Goal: Task Accomplishment & Management: Complete application form

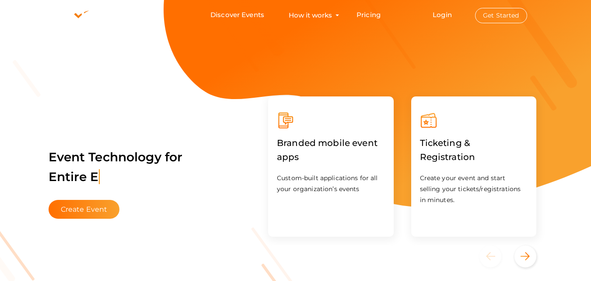
click at [446, 20] on li "Login Get Started Branded mobile event apps YepDesk Meet Powerful Registration …" at bounding box center [479, 14] width 129 height 29
click at [444, 17] on link "Login" at bounding box center [442, 15] width 19 height 8
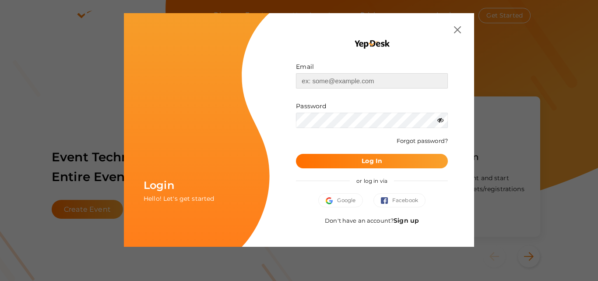
click at [393, 81] on input "text" at bounding box center [372, 80] width 152 height 15
type input "[EMAIL_ADDRESS][DOMAIN_NAME]"
click at [296, 154] on button "Log In" at bounding box center [372, 161] width 152 height 14
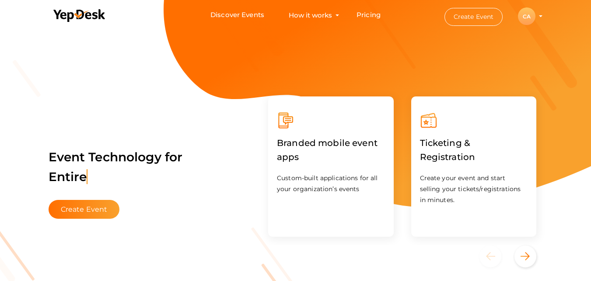
click at [533, 15] on div "CA" at bounding box center [527, 16] width 18 height 18
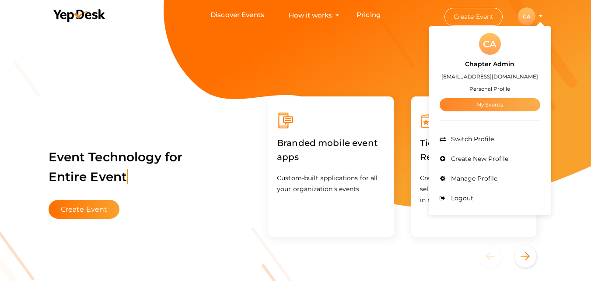
click at [467, 106] on link "My Events" at bounding box center [490, 104] width 101 height 13
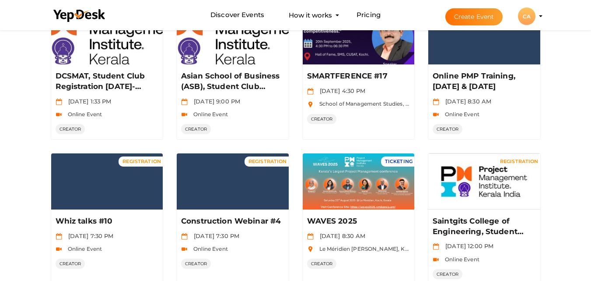
scroll to position [448, 0]
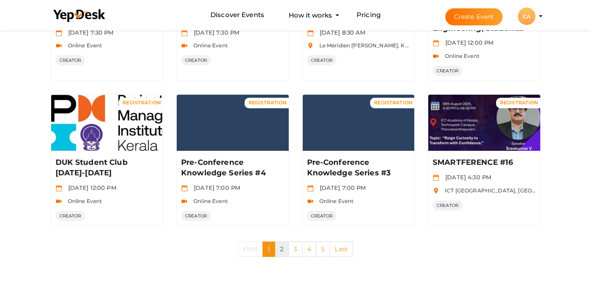
click at [284, 249] on link "2" at bounding box center [282, 248] width 14 height 15
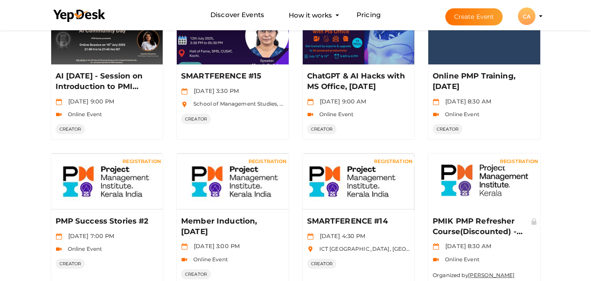
scroll to position [451, 0]
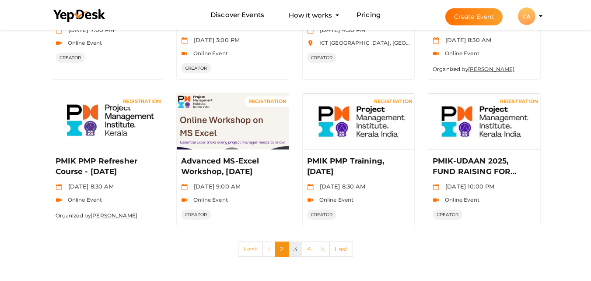
click at [292, 254] on link "3" at bounding box center [295, 248] width 14 height 15
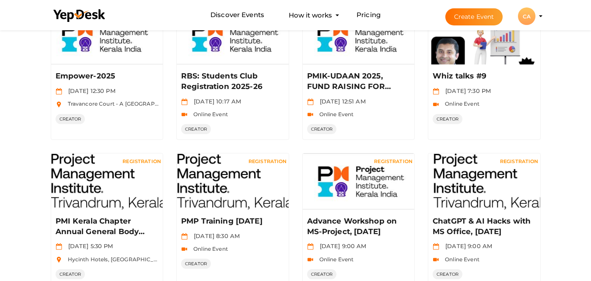
scroll to position [448, 0]
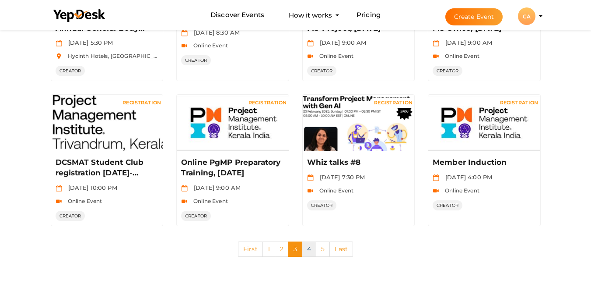
click at [308, 250] on link "4" at bounding box center [309, 248] width 14 height 15
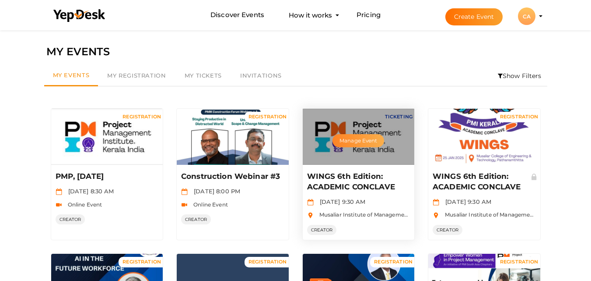
click at [371, 144] on button "Manage Event" at bounding box center [359, 140] width 52 height 13
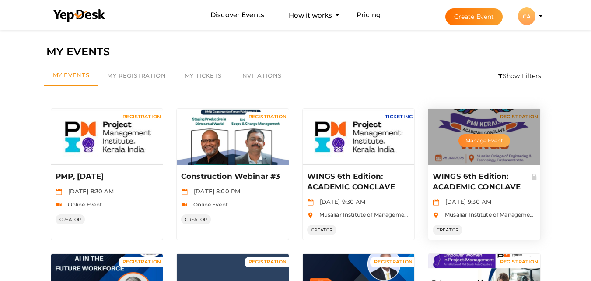
click at [485, 135] on button "Manage Event" at bounding box center [485, 140] width 52 height 13
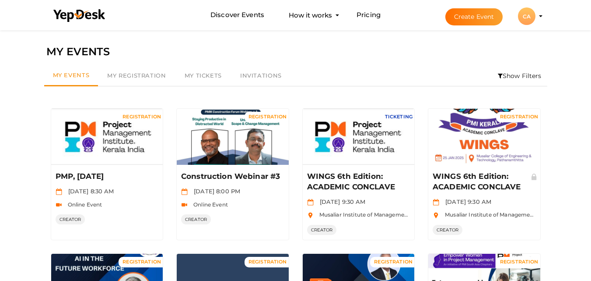
click at [489, 9] on button "Create Event" at bounding box center [475, 16] width 58 height 17
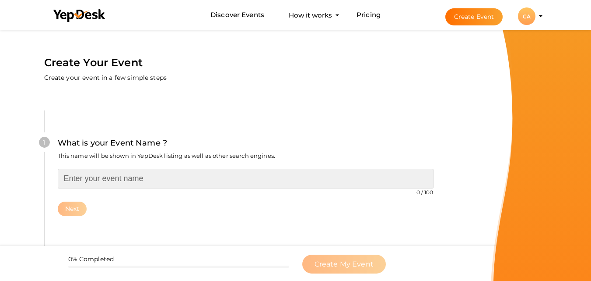
click at [239, 170] on input "text" at bounding box center [246, 179] width 376 height 20
paste input "WINGS 6th Edition: ACADEMIC CONCLAVE"
type input "WINGS 7th Edition"
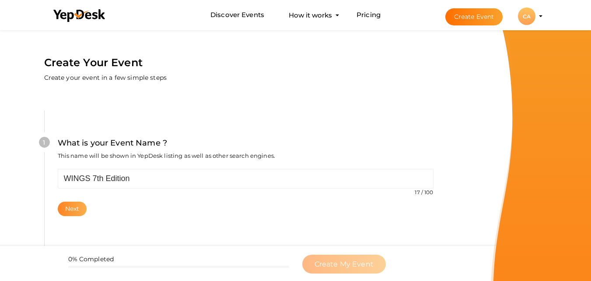
click at [79, 209] on button "Next" at bounding box center [72, 208] width 29 height 14
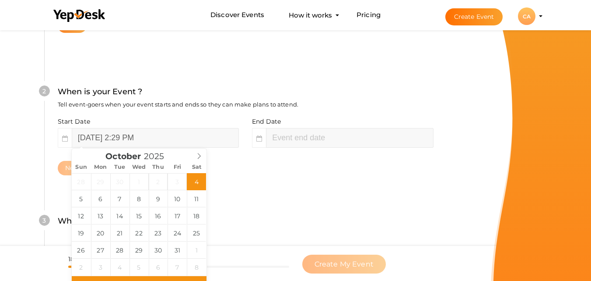
scroll to position [201, 0]
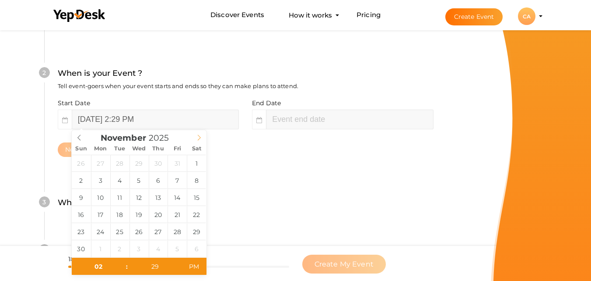
click at [196, 142] on span at bounding box center [199, 136] width 15 height 12
type input "November 1, 2025 2:29 PM"
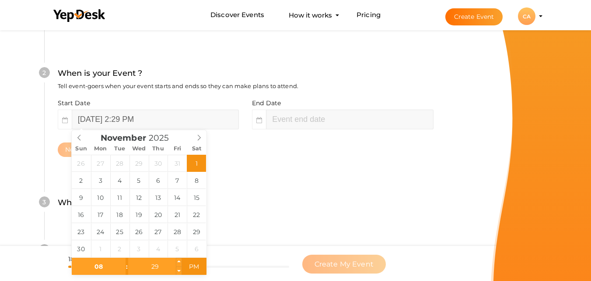
type input "08"
type input "November 1, 2025 8:29 PM"
click at [151, 270] on input "29" at bounding box center [155, 266] width 54 height 18
type input "30"
type input "November 1, 2025 8:30 AM"
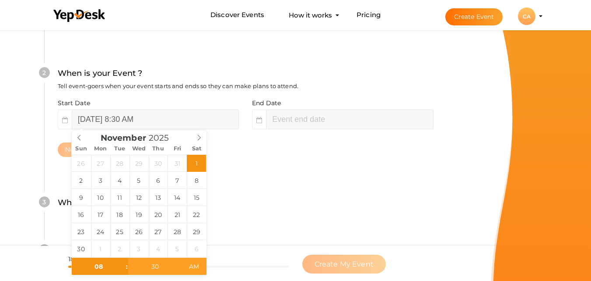
click at [199, 265] on span "AM" at bounding box center [194, 266] width 24 height 18
type input "10"
type input "30"
type input "November 1, 2025 10:30 AM"
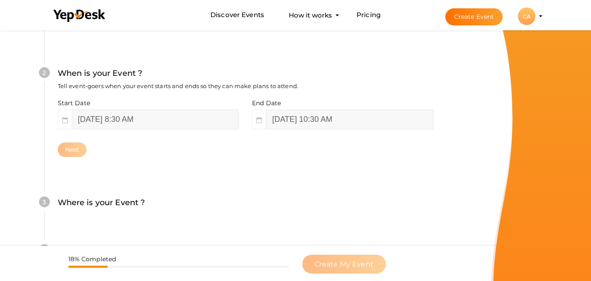
click at [246, 214] on div "Where is your Event ? Tell event-goers where your event location is." at bounding box center [246, 206] width 376 height 21
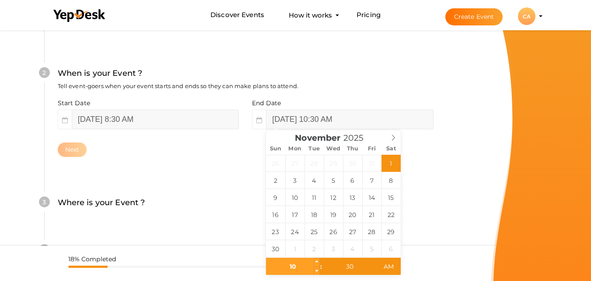
click at [295, 274] on input "10" at bounding box center [293, 266] width 54 height 18
type input "05"
type input "November 1, 2025 5:30 PM"
click at [383, 266] on span "PM" at bounding box center [389, 266] width 24 height 18
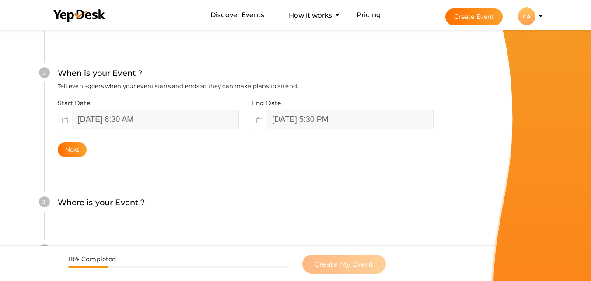
click at [461, 147] on div "What is your Event Name ? This name will be shown in YepDesk listing as well as…" at bounding box center [245, 141] width 455 height 517
click at [70, 157] on button "Next" at bounding box center [72, 149] width 29 height 14
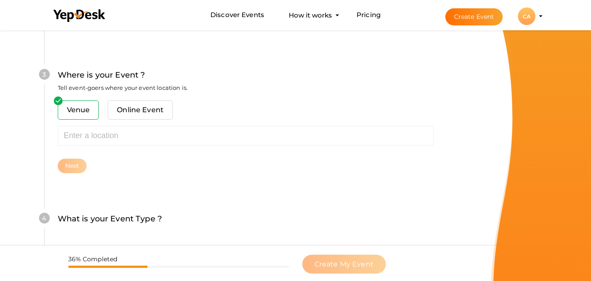
scroll to position [344, 0]
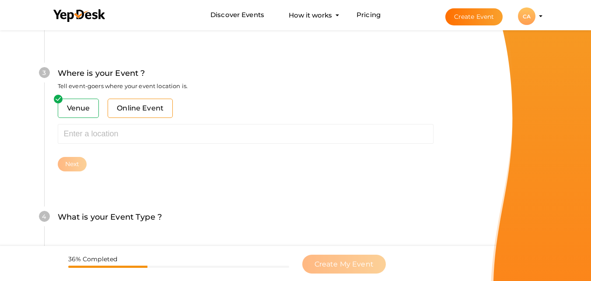
click at [133, 109] on span "Online Event" at bounding box center [140, 107] width 65 height 19
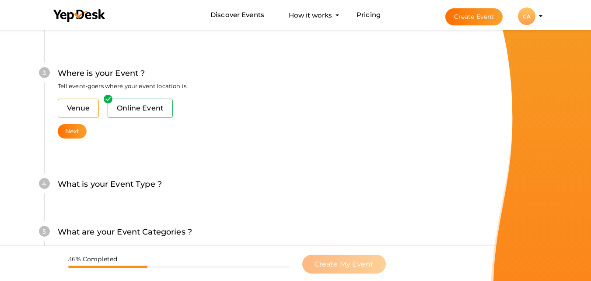
click at [81, 107] on span "Venue" at bounding box center [79, 107] width 42 height 19
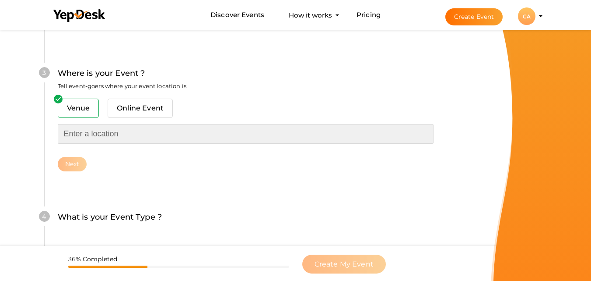
click at [85, 132] on input "text" at bounding box center [246, 134] width 376 height 20
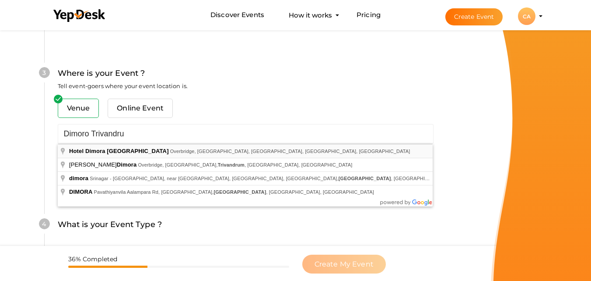
type input "[GEOGRAPHIC_DATA] [GEOGRAPHIC_DATA], [GEOGRAPHIC_DATA], [GEOGRAPHIC_DATA], [GEO…"
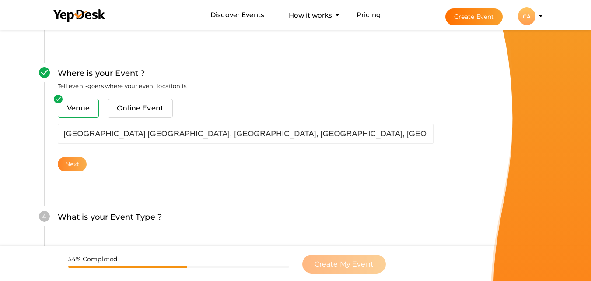
click at [75, 166] on button "Next" at bounding box center [72, 164] width 29 height 14
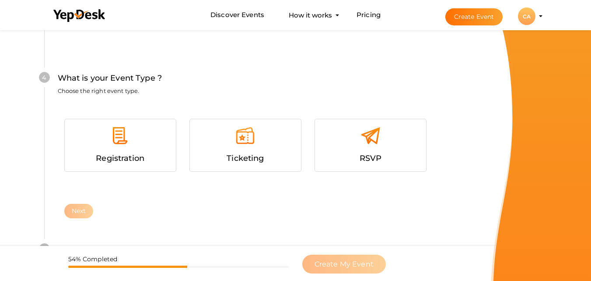
scroll to position [500, 0]
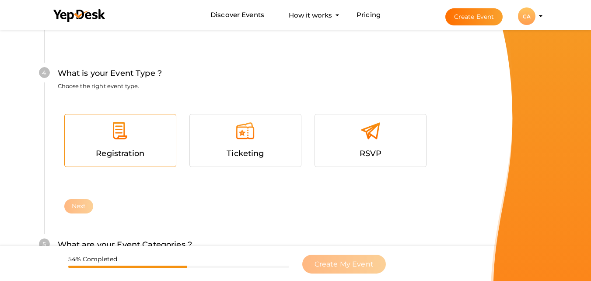
click at [141, 133] on div at bounding box center [120, 134] width 98 height 26
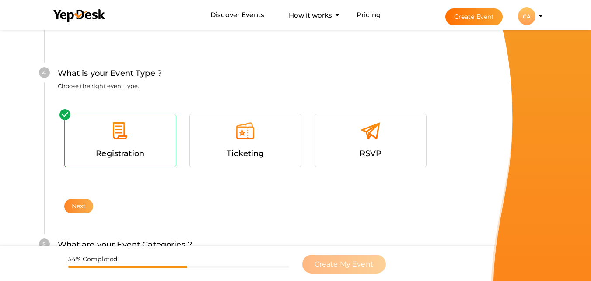
click at [74, 206] on button "Next" at bounding box center [78, 206] width 29 height 14
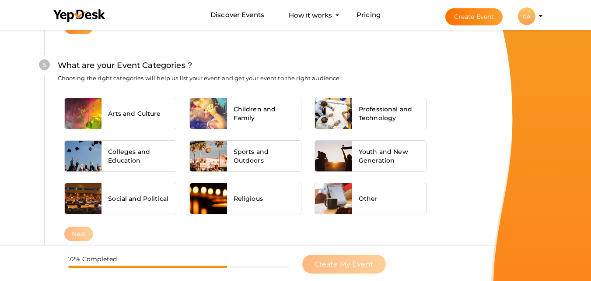
scroll to position [685, 0]
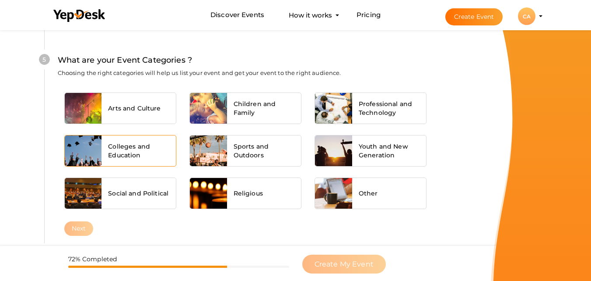
click at [169, 146] on span "Colleges and Education" at bounding box center [138, 151] width 61 height 18
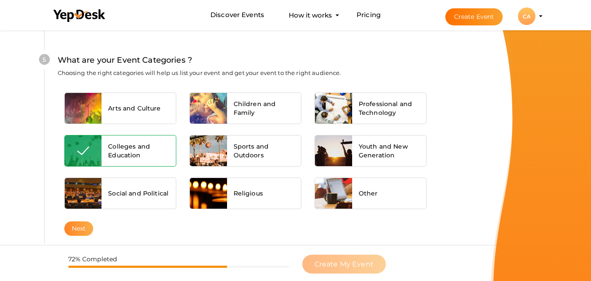
click at [79, 225] on button "Next" at bounding box center [78, 228] width 29 height 14
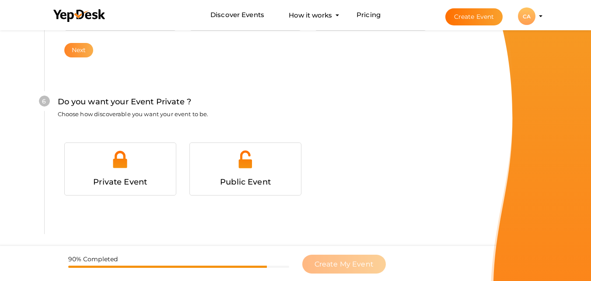
scroll to position [878, 0]
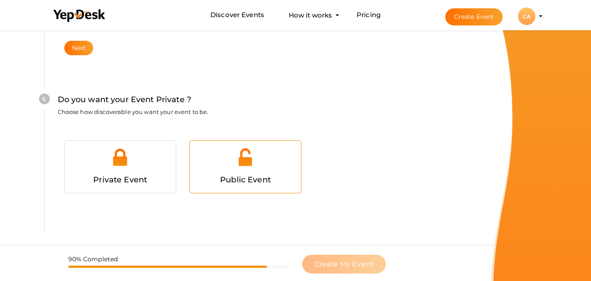
click at [254, 144] on div "Public Event" at bounding box center [245, 166] width 111 height 52
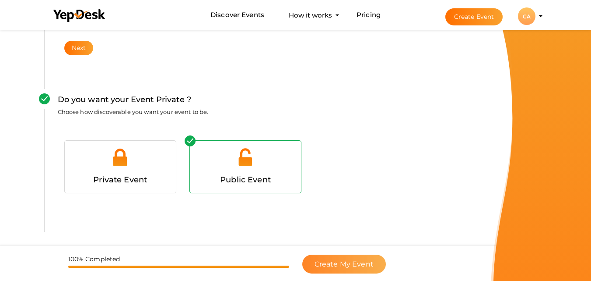
click at [343, 264] on span "Create My Event" at bounding box center [344, 264] width 59 height 8
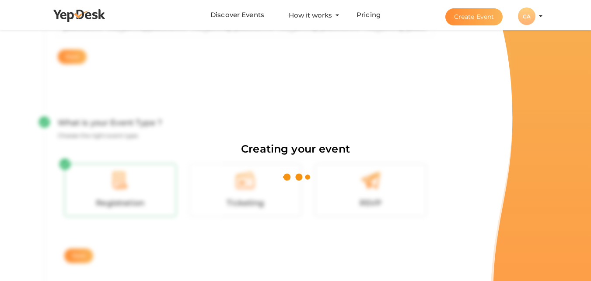
scroll to position [131, 0]
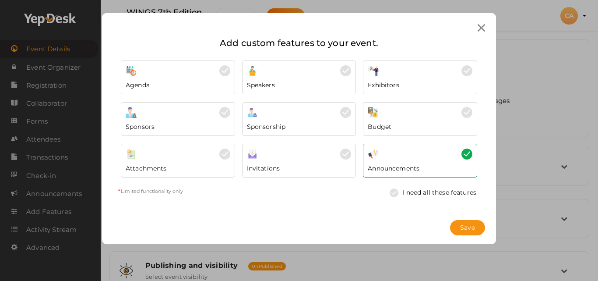
click at [479, 31] on icon at bounding box center [480, 27] width 7 height 7
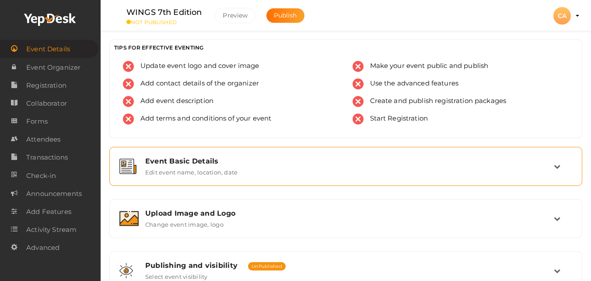
click at [221, 166] on label "Edit event name, location, date" at bounding box center [191, 170] width 92 height 11
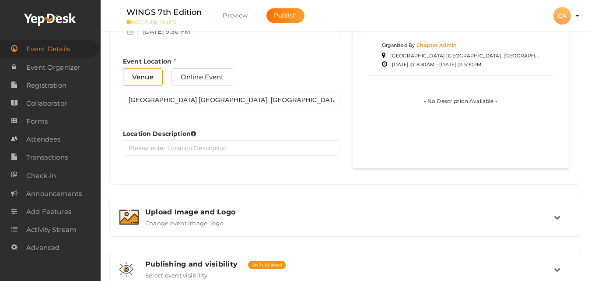
scroll to position [490, 0]
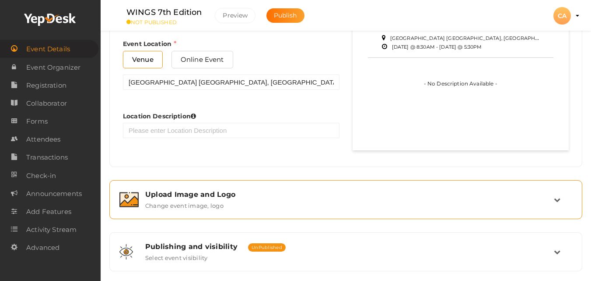
click at [210, 210] on div "Upload Image and Logo Change event image, logo" at bounding box center [345, 199] width 463 height 29
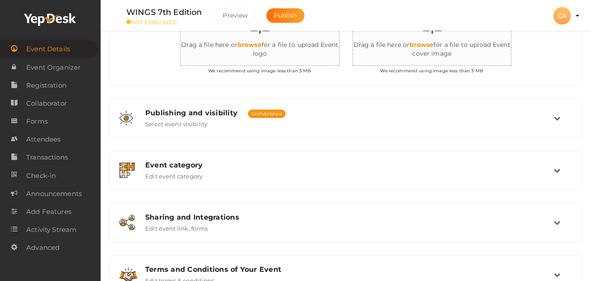
scroll to position [271, 0]
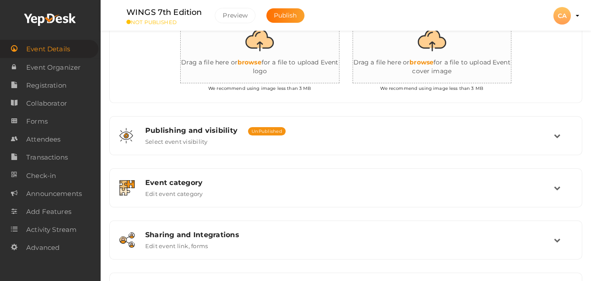
click at [429, 54] on input "file" at bounding box center [440, 45] width 175 height 77
type input "C:\fakepath\XFDQNGIB_normal.jpeg"
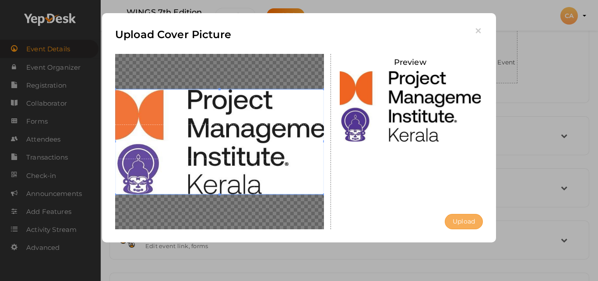
click at [450, 222] on button "Upload" at bounding box center [464, 221] width 38 height 15
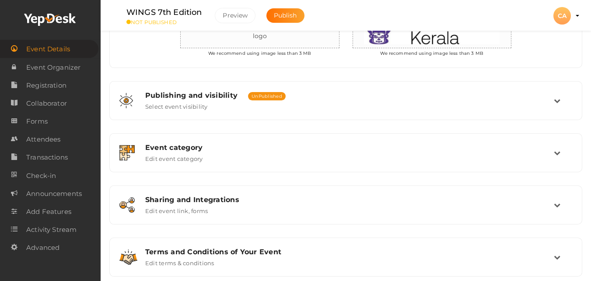
scroll to position [323, 0]
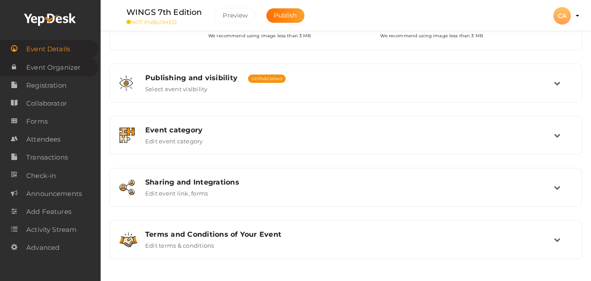
click at [80, 73] on span "Event Organizer" at bounding box center [53, 68] width 54 height 18
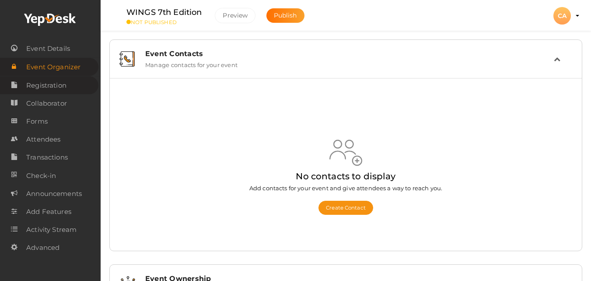
click at [52, 79] on span "Registration" at bounding box center [46, 86] width 40 height 18
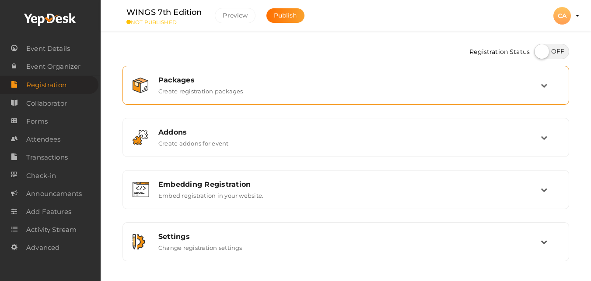
click at [207, 86] on label "Create registration packages" at bounding box center [200, 89] width 85 height 11
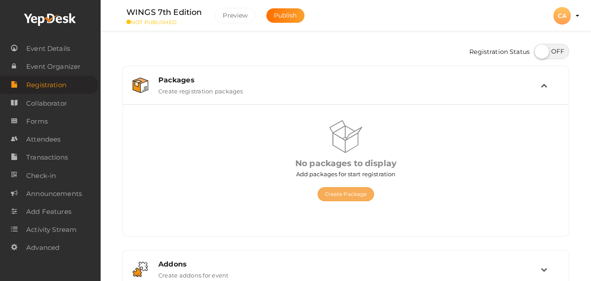
click at [361, 194] on button "Create Package" at bounding box center [346, 194] width 57 height 14
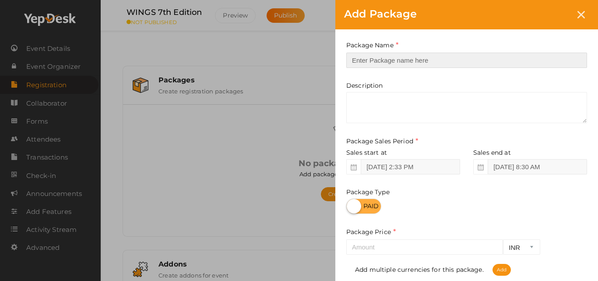
click at [393, 64] on input "text" at bounding box center [466, 60] width 241 height 15
paste input "PMIK Student Club Members - SaintGits"
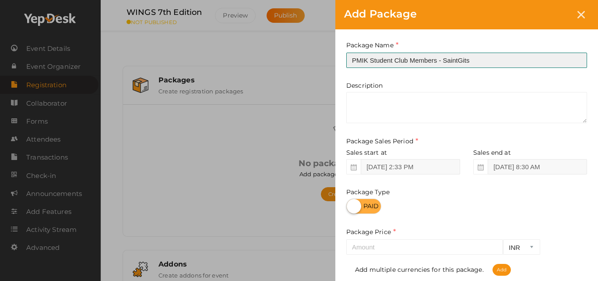
type input "PMIK Student Club Members - SaintGits"
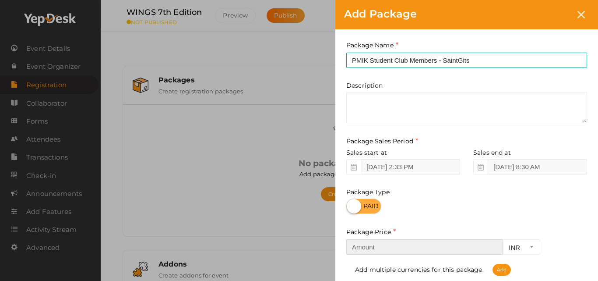
click at [393, 247] on input "number" at bounding box center [424, 246] width 157 height 15
type input "500"
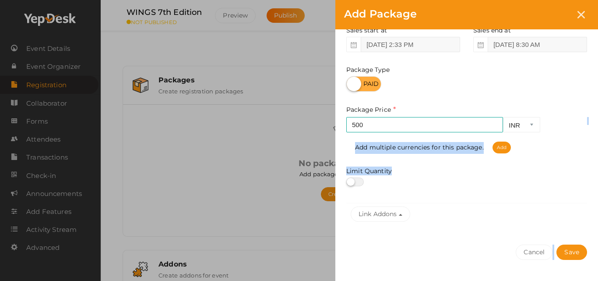
drag, startPoint x: 582, startPoint y: 251, endPoint x: 579, endPoint y: 276, distance: 25.5
click at [579, 276] on div "Package Name PMIK Student Club Members - SaintGits This field is Required. Pack…" at bounding box center [466, 105] width 263 height 397
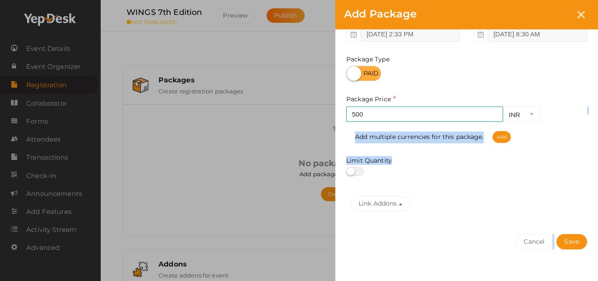
click at [358, 172] on label at bounding box center [355, 171] width 18 height 9
click at [352, 172] on input "checkbox" at bounding box center [349, 172] width 6 height 6
checkbox input "true"
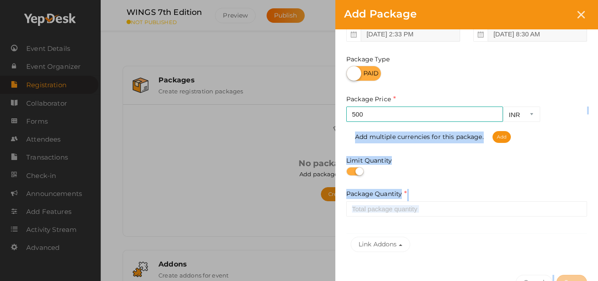
click at [372, 207] on input "number" at bounding box center [466, 208] width 241 height 15
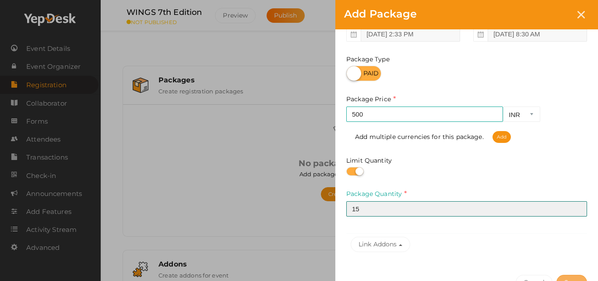
type input "15"
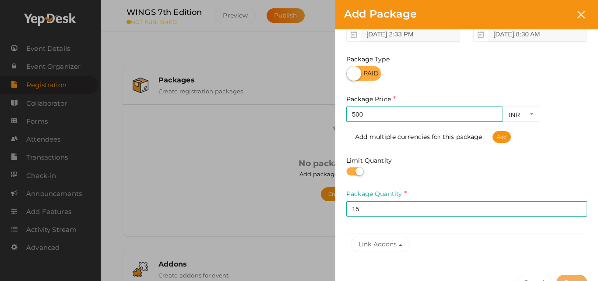
click at [566, 276] on button "Save" at bounding box center [571, 281] width 31 height 15
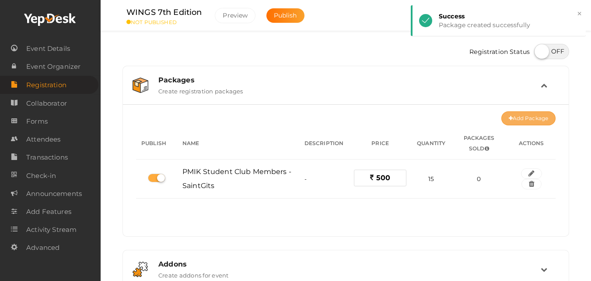
click at [535, 116] on button "Add Package" at bounding box center [529, 118] width 54 height 14
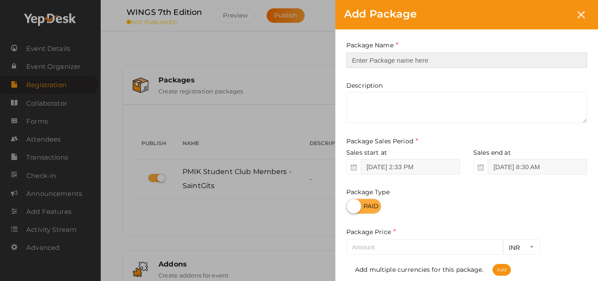
click at [398, 56] on input "text" at bounding box center [466, 60] width 241 height 15
paste input "PMIK Student Club Members - CUSAT"
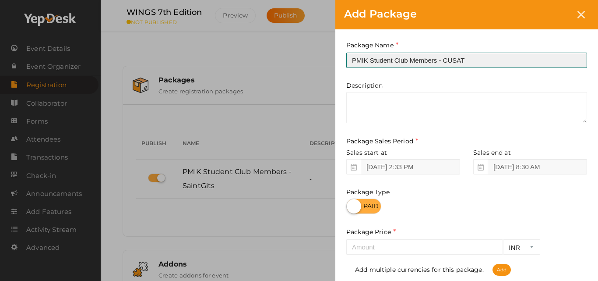
type input "PMIK Student Club Members - CUSAT"
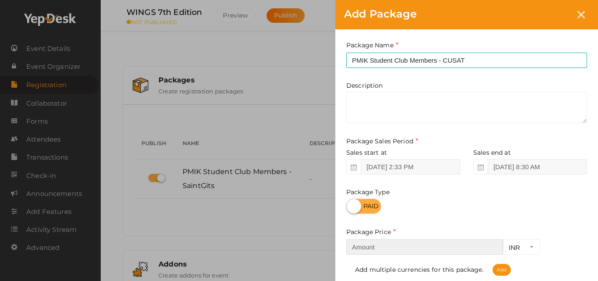
click at [432, 243] on input "number" at bounding box center [424, 246] width 157 height 15
type input "500"
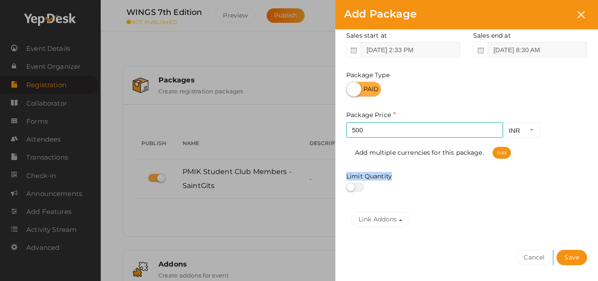
scroll to position [144, 0]
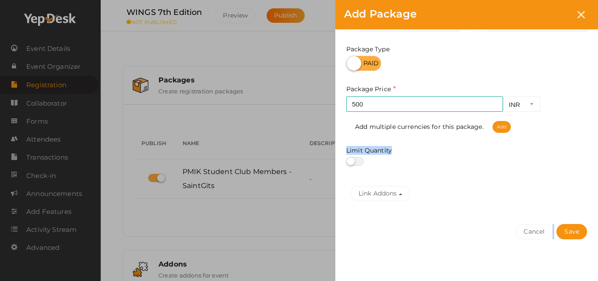
drag, startPoint x: 585, startPoint y: 266, endPoint x: 587, endPoint y: 277, distance: 11.7
click at [587, 277] on div "Package Name PMIK Student Club Members - CUSAT This field is Required. Package …" at bounding box center [466, 85] width 263 height 397
click at [361, 161] on label at bounding box center [355, 159] width 18 height 9
click at [352, 161] on input "checkbox" at bounding box center [349, 160] width 6 height 6
checkbox input "true"
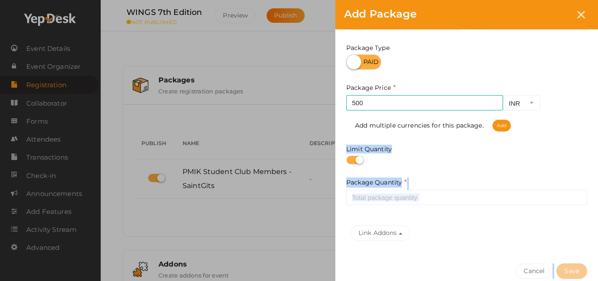
click at [386, 198] on input "number" at bounding box center [466, 197] width 241 height 15
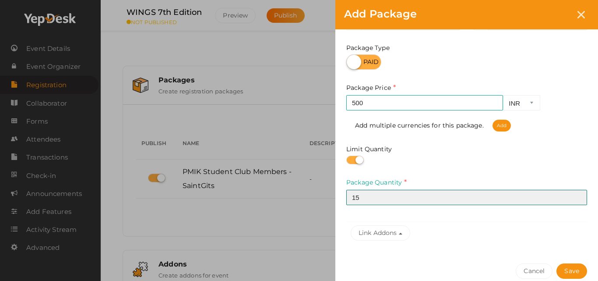
type input "15"
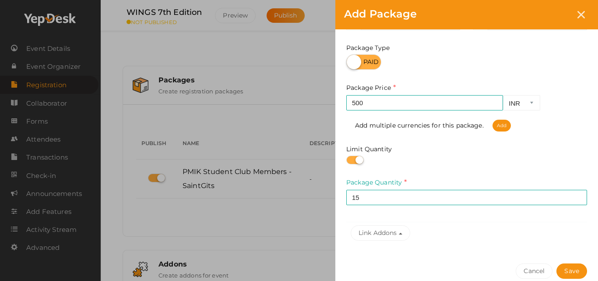
click at [566, 267] on button "Save" at bounding box center [571, 270] width 31 height 15
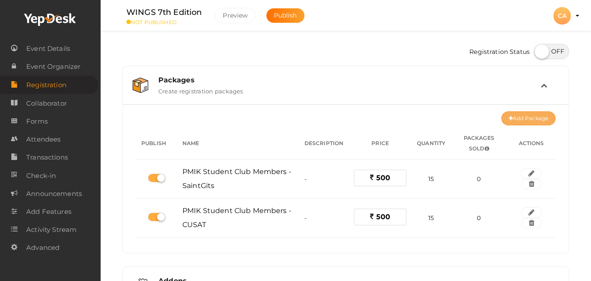
click at [533, 120] on button "Add Package" at bounding box center [529, 118] width 54 height 14
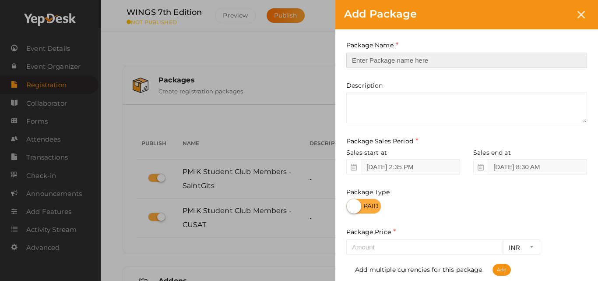
click at [371, 59] on input "text" at bounding box center [466, 60] width 241 height 15
paste input "Students - Non Members"
type input "Students - Non Members"
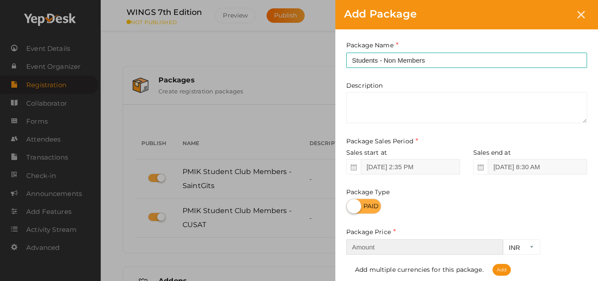
click at [383, 241] on input "number" at bounding box center [424, 246] width 157 height 15
click at [401, 245] on input "number" at bounding box center [424, 246] width 157 height 15
type input "600"
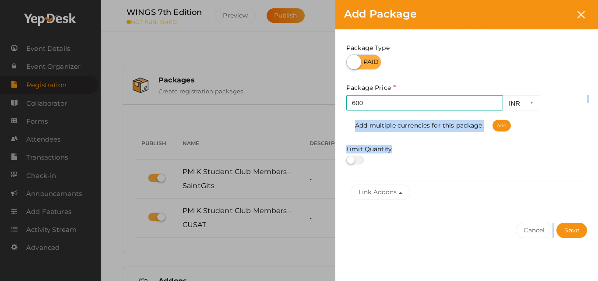
drag, startPoint x: 590, startPoint y: 244, endPoint x: 593, endPoint y: 280, distance: 36.0
click at [591, 280] on div "Package Name Students - Non Members This field is Required. Package Name alread…" at bounding box center [466, 83] width 263 height 397
click at [361, 161] on label at bounding box center [355, 159] width 18 height 9
click at [352, 161] on input "checkbox" at bounding box center [349, 160] width 6 height 6
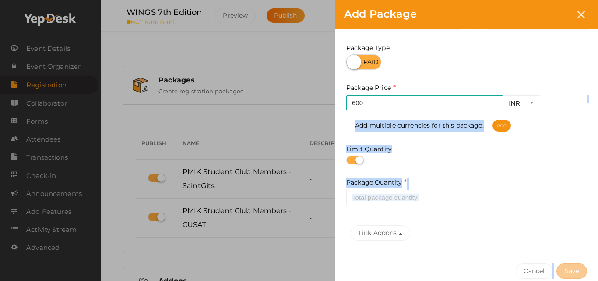
click at [375, 194] on input "number" at bounding box center [466, 197] width 241 height 15
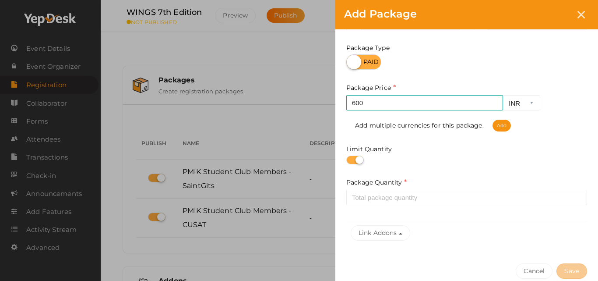
click at [348, 156] on label at bounding box center [355, 159] width 18 height 9
click at [348, 157] on input "checkbox" at bounding box center [349, 160] width 6 height 6
checkbox input "false"
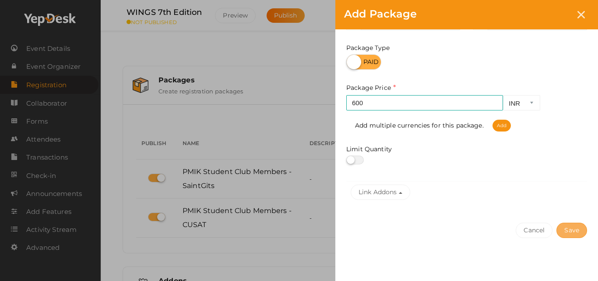
click at [573, 237] on button "Save" at bounding box center [571, 229] width 31 height 15
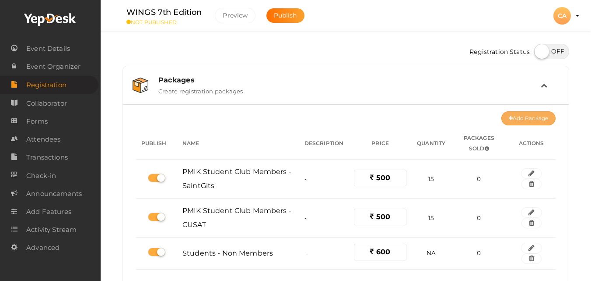
click at [513, 115] on button "Add Package" at bounding box center [529, 118] width 54 height 14
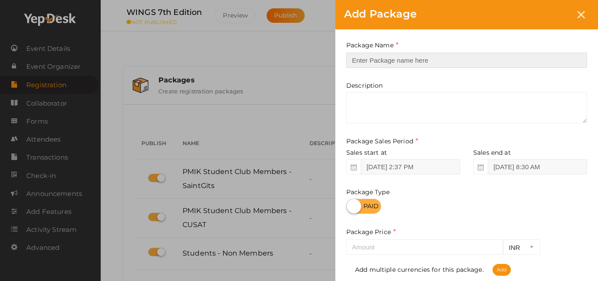
click at [439, 59] on input "text" at bounding box center [466, 60] width 241 height 15
paste input "Faculty - College with PMIK Student Club"
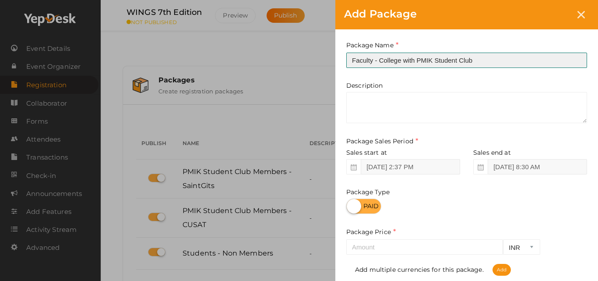
type input "Faculty - College with PMIK Student Club"
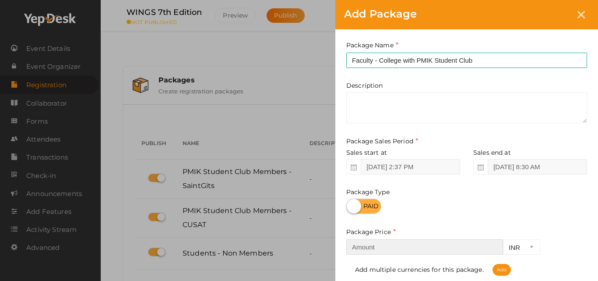
click at [392, 246] on input "number" at bounding box center [424, 246] width 157 height 15
type input "600"
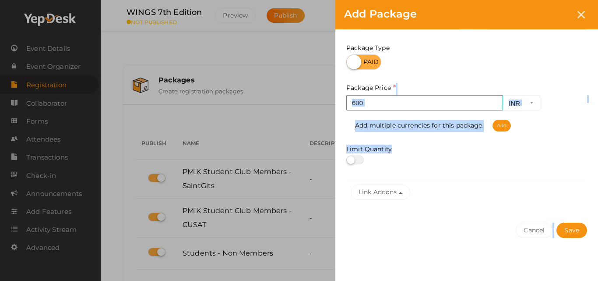
drag, startPoint x: 591, startPoint y: 239, endPoint x: 592, endPoint y: 279, distance: 40.3
click at [591, 279] on div "Package Name Faculty - College with PMIK Student Club This field is Required. P…" at bounding box center [466, 83] width 263 height 397
click at [578, 231] on button "Save" at bounding box center [571, 229] width 31 height 15
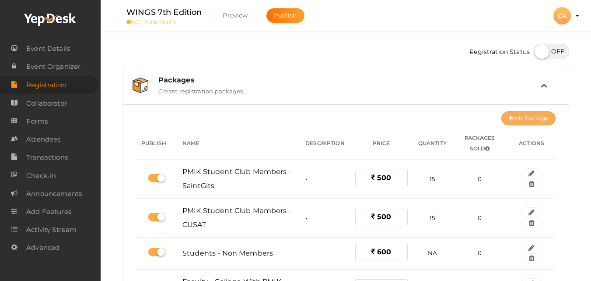
click at [524, 115] on button "Add Package" at bounding box center [529, 118] width 54 height 14
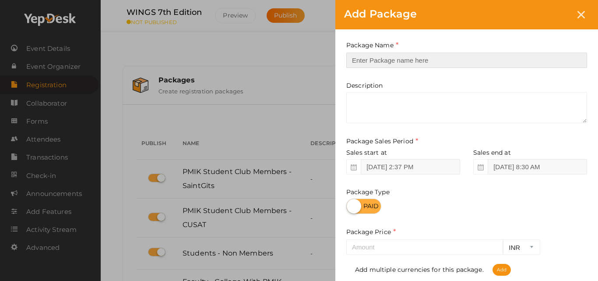
click at [495, 61] on input "text" at bounding box center [466, 60] width 241 height 15
type input "PMIK Member"
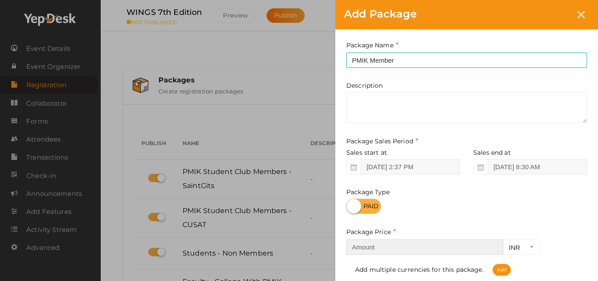
click at [364, 248] on input "number" at bounding box center [424, 246] width 157 height 15
type input "750"
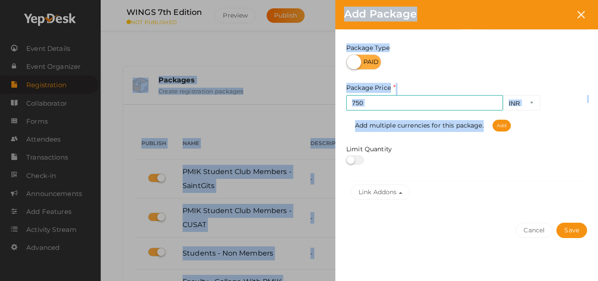
drag, startPoint x: 593, startPoint y: 269, endPoint x: 593, endPoint y: 283, distance: 14.0
click at [591, 280] on html "Discover Events How it works Powerful Registration / Ticketing Start selling yo…" at bounding box center [299, 140] width 598 height 281
click at [582, 225] on button "Save" at bounding box center [571, 229] width 31 height 15
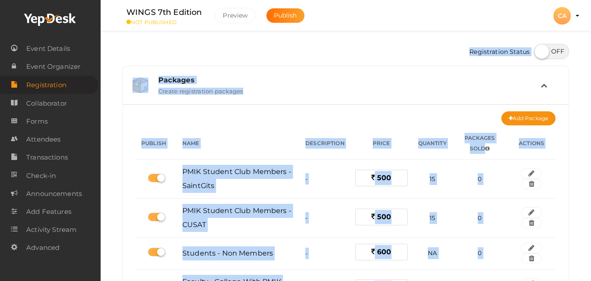
click at [420, 100] on div "Packages Create registration packages" at bounding box center [346, 85] width 446 height 38
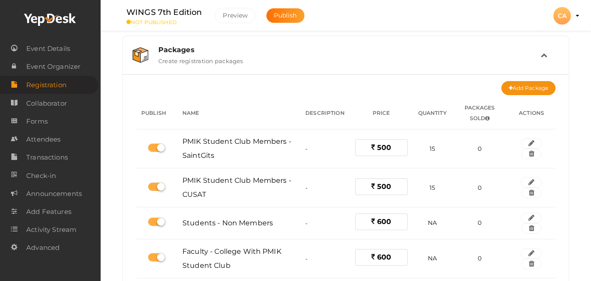
scroll to position [275, 0]
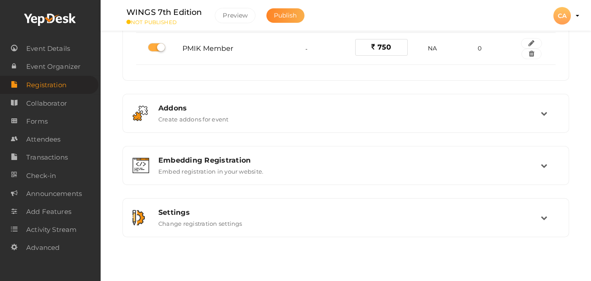
click at [296, 14] on span "Publish" at bounding box center [285, 15] width 23 height 8
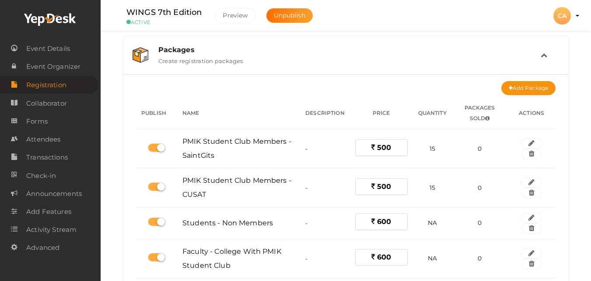
click at [567, 14] on div "CA" at bounding box center [563, 16] width 18 height 18
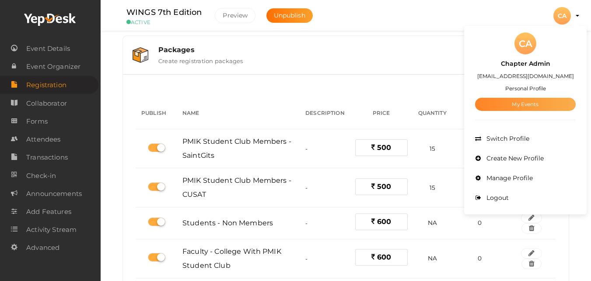
click at [539, 98] on link "My Events" at bounding box center [525, 104] width 101 height 13
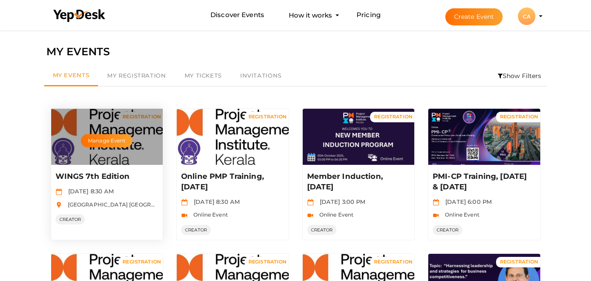
click at [106, 175] on p "WINGS 7th Edition" at bounding box center [106, 176] width 101 height 11
click at [113, 140] on button "Manage Event" at bounding box center [107, 140] width 52 height 13
click at [103, 144] on button "Manage Event" at bounding box center [107, 140] width 52 height 13
click at [98, 176] on p "WINGS 7th Edition" at bounding box center [106, 176] width 101 height 11
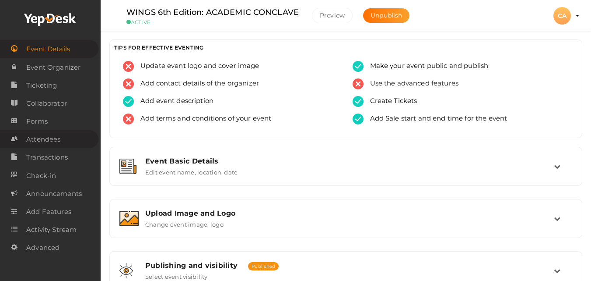
click at [53, 145] on span "Attendees" at bounding box center [43, 139] width 34 height 18
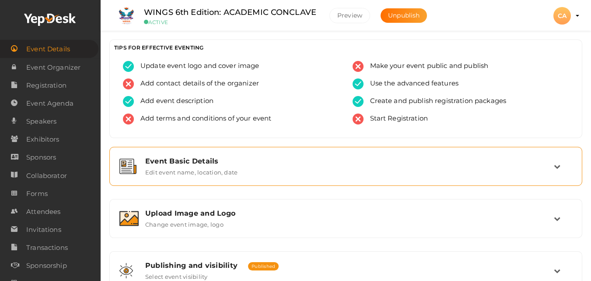
click at [224, 160] on div "Event Basic Details" at bounding box center [349, 161] width 409 height 8
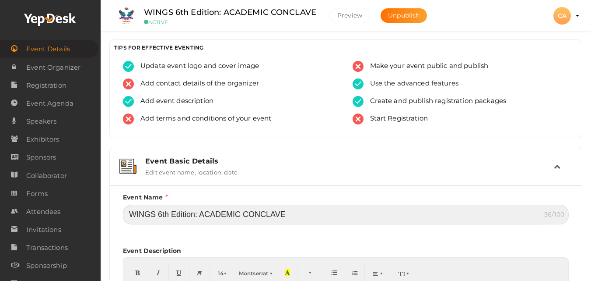
click at [302, 218] on input "WINGS 6th Edition: ACADEMIC CONCLAVE" at bounding box center [332, 214] width 418 height 20
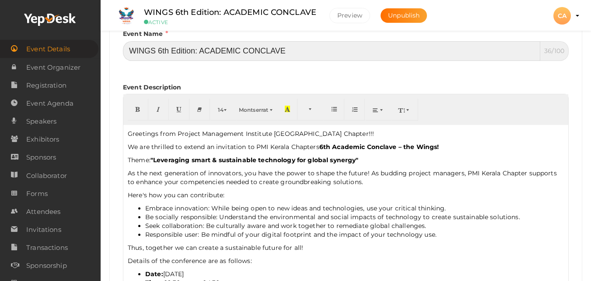
scroll to position [175, 0]
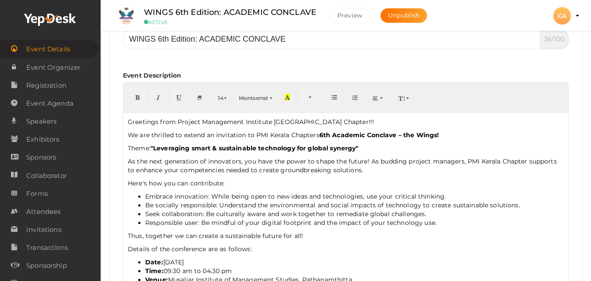
click at [129, 125] on p "Greetings from Project Management Institute Kerala Chapter!!!" at bounding box center [346, 121] width 436 height 9
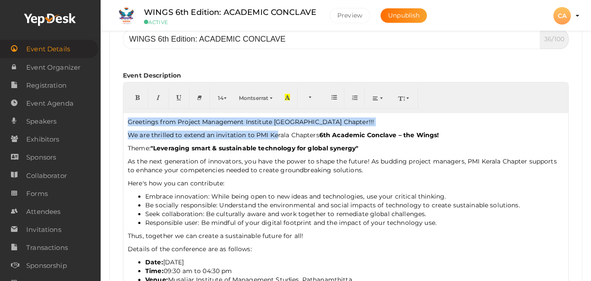
drag, startPoint x: 129, startPoint y: 125, endPoint x: 276, endPoint y: 131, distance: 146.7
click at [276, 131] on div "Greetings from Project Management Institute Kerala Chapter!!! We are thrilled t…" at bounding box center [345, 200] width 445 height 175
click at [70, 74] on span "Event Organizer" at bounding box center [53, 68] width 54 height 18
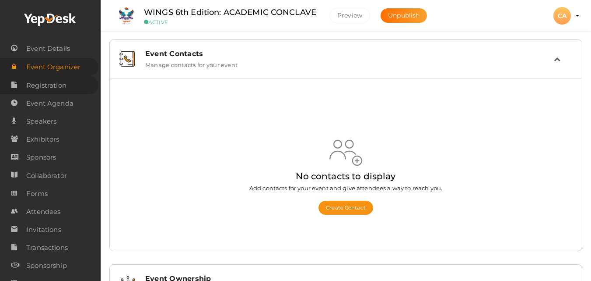
click at [62, 85] on span "Registration" at bounding box center [46, 86] width 40 height 18
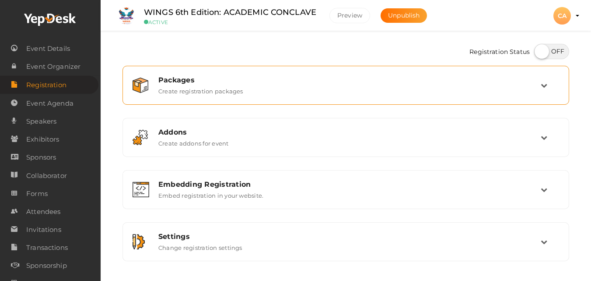
click at [401, 72] on div "Packages Create registration packages" at bounding box center [345, 84] width 437 height 29
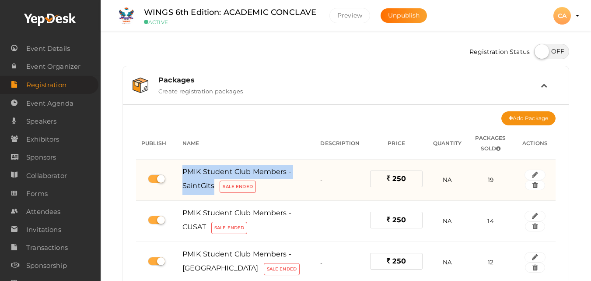
drag, startPoint x: 180, startPoint y: 171, endPoint x: 214, endPoint y: 190, distance: 38.8
click at [214, 190] on td "PMIK Student Club Members - SaintGits Sale Ended" at bounding box center [246, 179] width 138 height 41
copy span "PMIK Student Club Members - SaintGits"
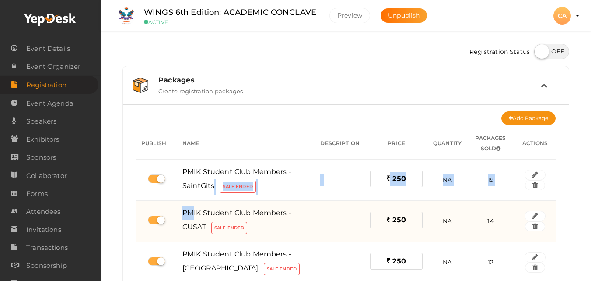
drag, startPoint x: 214, startPoint y: 194, endPoint x: 192, endPoint y: 214, distance: 29.5
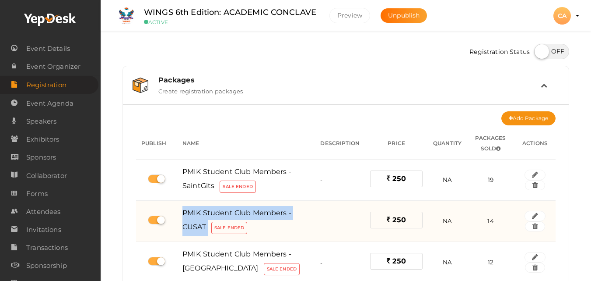
drag, startPoint x: 183, startPoint y: 211, endPoint x: 210, endPoint y: 227, distance: 31.4
click at [210, 227] on div "PMIK Student Club Members - CUSAT Sale Ended" at bounding box center [246, 221] width 127 height 30
copy div "PMIK Student Club Members - CUSAT"
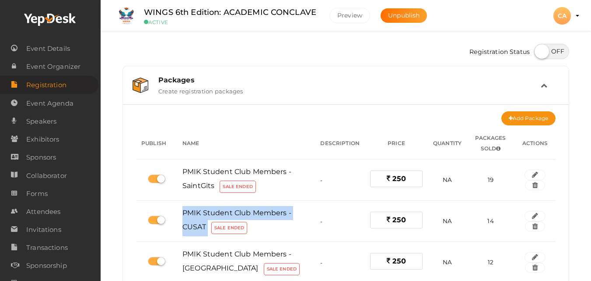
scroll to position [245, 0]
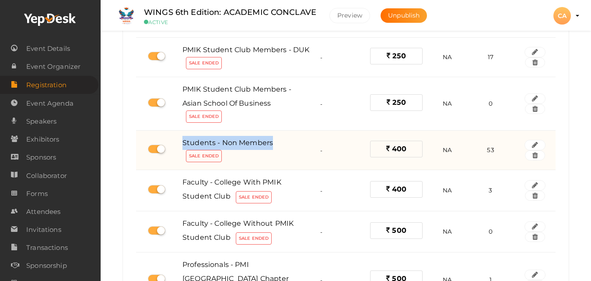
drag, startPoint x: 180, startPoint y: 144, endPoint x: 283, endPoint y: 143, distance: 102.4
click at [283, 143] on td "Students - Non Members Sale Ended" at bounding box center [246, 149] width 138 height 39
copy span "Students - Non Members"
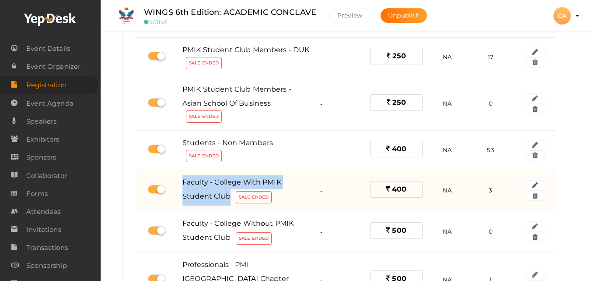
drag, startPoint x: 183, startPoint y: 184, endPoint x: 228, endPoint y: 196, distance: 46.5
click at [228, 196] on span "Faculty - College with PMIK Student Club" at bounding box center [232, 189] width 99 height 22
copy span "Faculty - College with PMIK Student Club"
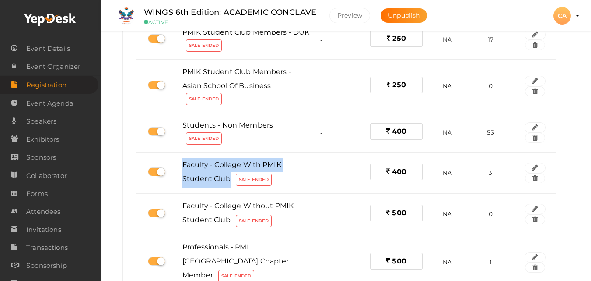
scroll to position [18, 0]
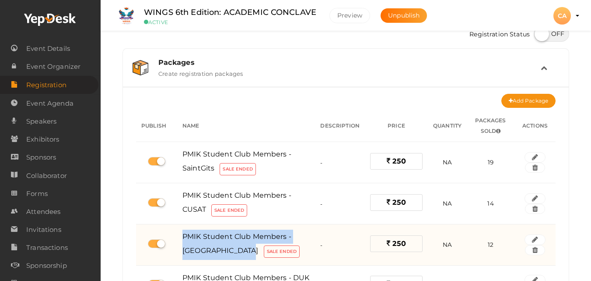
drag, startPoint x: 183, startPoint y: 237, endPoint x: 242, endPoint y: 252, distance: 61.5
click at [242, 252] on div "PMIK Student Club Members - Musaliar College Sale Ended" at bounding box center [246, 244] width 127 height 30
copy span "PMIK Student Club Members - Musaliar College"
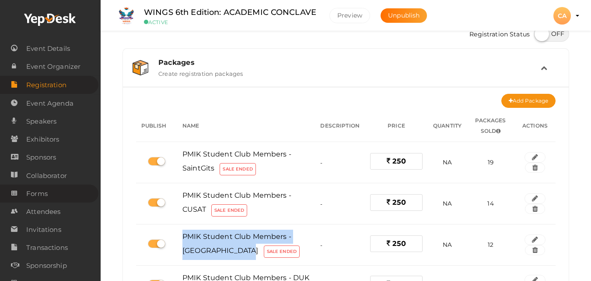
click at [49, 191] on link "Forms" at bounding box center [49, 193] width 98 height 18
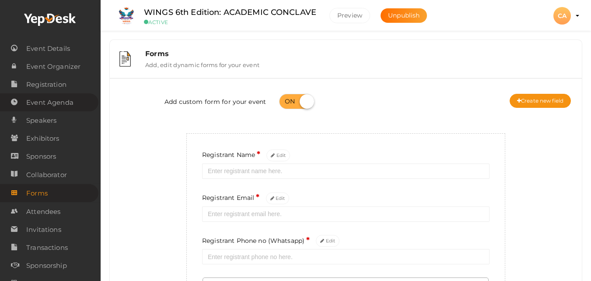
click at [34, 96] on span "Event Agenda" at bounding box center [49, 103] width 47 height 18
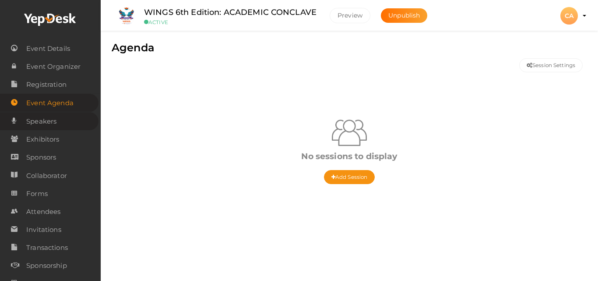
click at [35, 121] on span "Speakers" at bounding box center [41, 121] width 30 height 18
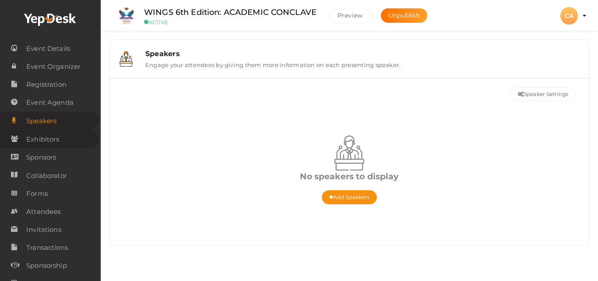
click at [42, 147] on span "Exhibitors" at bounding box center [42, 139] width 33 height 18
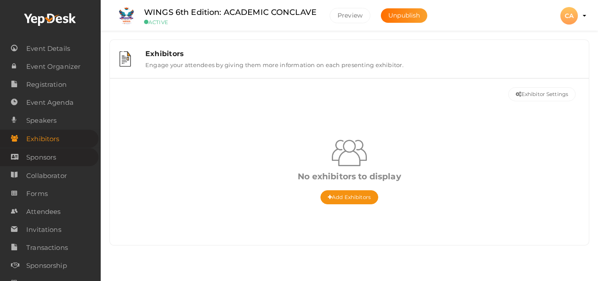
click at [43, 158] on span "Sponsors" at bounding box center [41, 157] width 30 height 18
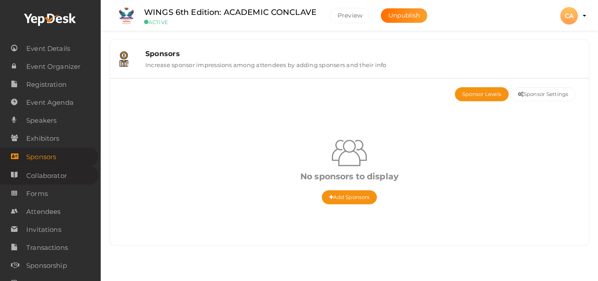
click at [45, 173] on span "Collaborator" at bounding box center [46, 176] width 41 height 18
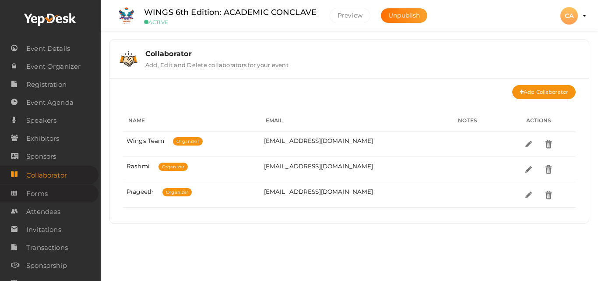
click at [45, 189] on span "Forms" at bounding box center [36, 194] width 21 height 18
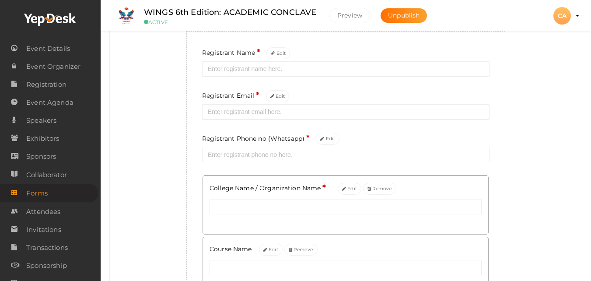
scroll to position [105, 0]
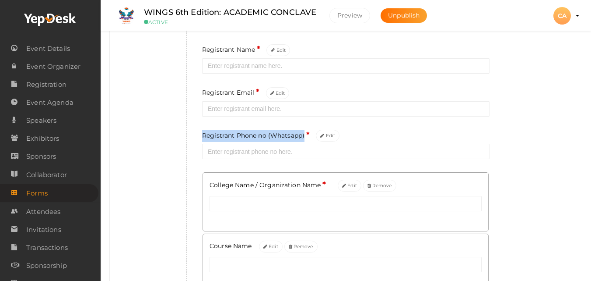
drag, startPoint x: 201, startPoint y: 137, endPoint x: 307, endPoint y: 136, distance: 105.9
click at [307, 136] on div "Registrant Name * Edit Registrant Email * Edit Registrant Phone no (Whatsapp) *…" at bounding box center [345, 271] width 319 height 487
copy label "Registrant Phone no (Whatsapp)"
click at [209, 186] on div "College Name / Organization Name * Edit Remove" at bounding box center [345, 201] width 285 height 58
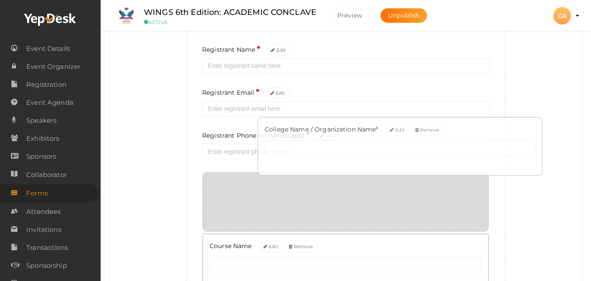
drag, startPoint x: 209, startPoint y: 186, endPoint x: 265, endPoint y: 194, distance: 56.6
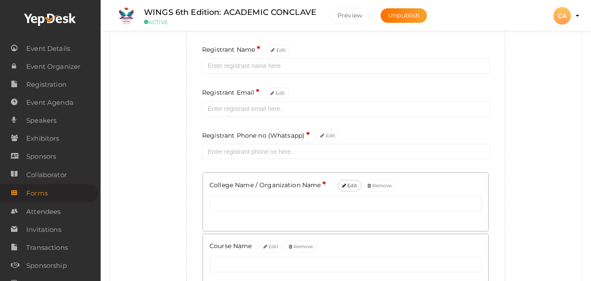
click at [350, 188] on button "Edit" at bounding box center [350, 185] width 24 height 12
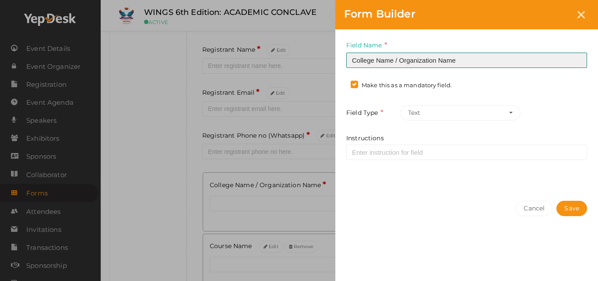
click at [477, 56] on input "College Name / Organization Name" at bounding box center [466, 60] width 241 height 15
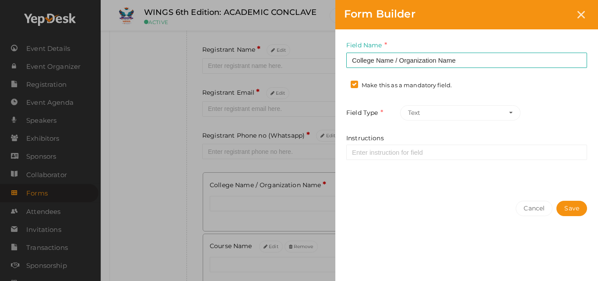
click at [137, 197] on div "Form Builder Field Name College Name / Organization Name Required. Form field n…" at bounding box center [299, 140] width 598 height 281
click at [527, 211] on button "Cancel" at bounding box center [534, 207] width 37 height 15
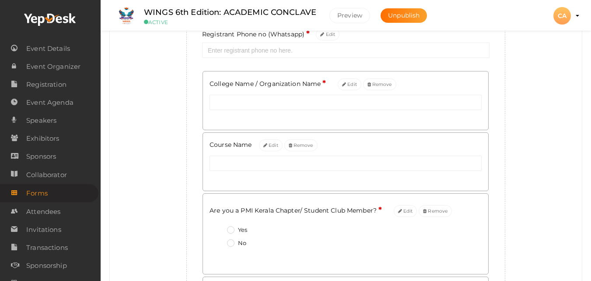
scroll to position [210, 0]
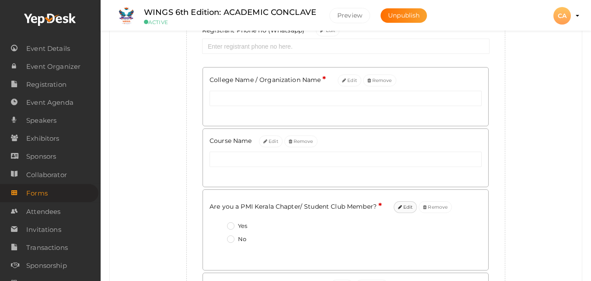
click at [411, 204] on button "Edit" at bounding box center [406, 207] width 24 height 12
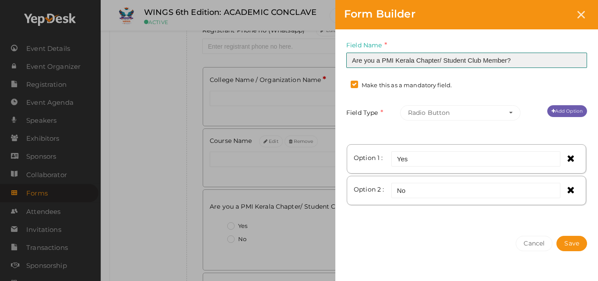
click at [517, 60] on input "Are you a PMI Kerala Chapter/ Student Club Member?" at bounding box center [466, 60] width 241 height 15
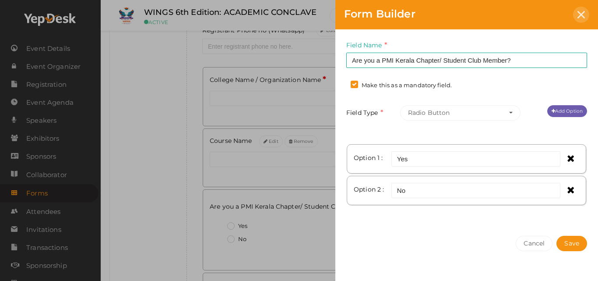
click at [579, 15] on icon at bounding box center [580, 14] width 7 height 7
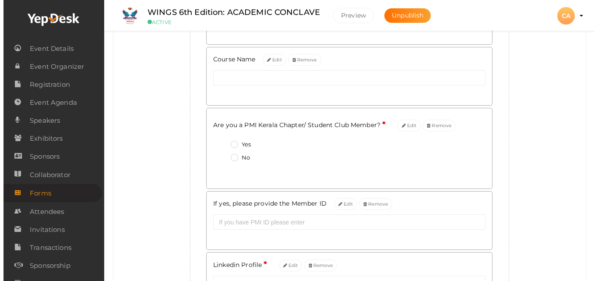
scroll to position [298, 0]
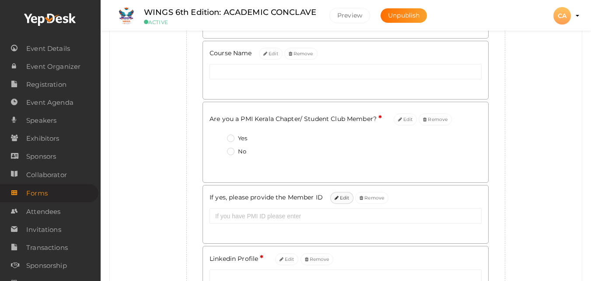
click at [341, 201] on button "Edit" at bounding box center [342, 198] width 24 height 12
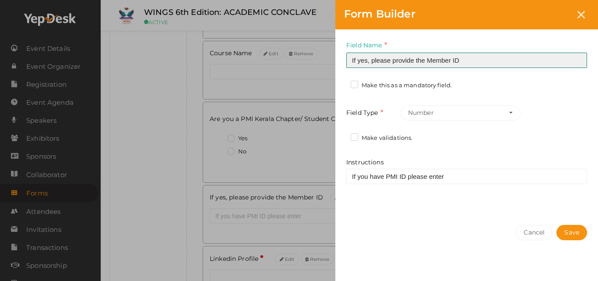
click at [499, 61] on input "If yes, please provide the Member ID" at bounding box center [466, 60] width 241 height 15
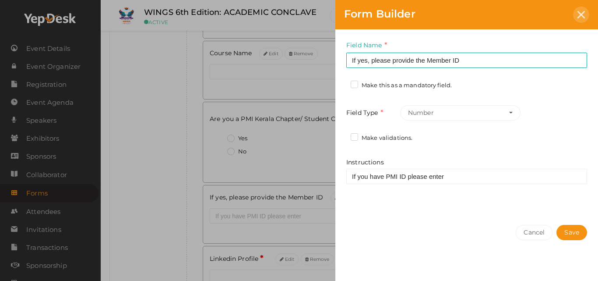
click at [576, 18] on div at bounding box center [581, 15] width 16 height 16
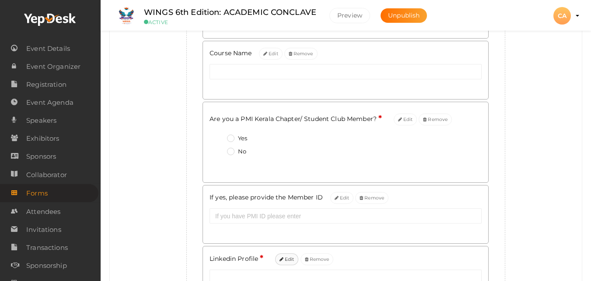
click at [286, 259] on button "Edit" at bounding box center [287, 259] width 24 height 12
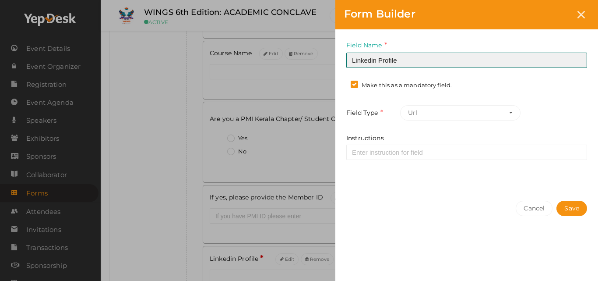
click at [419, 63] on input "Linkedin Profile" at bounding box center [466, 60] width 241 height 15
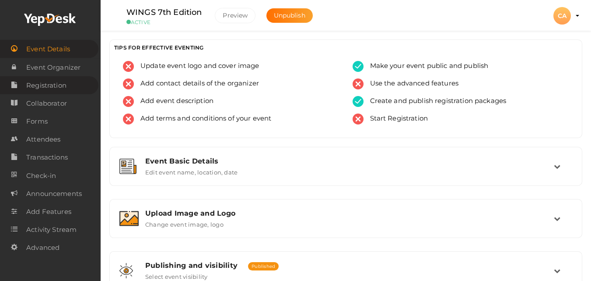
click at [53, 80] on span "Registration" at bounding box center [46, 86] width 40 height 18
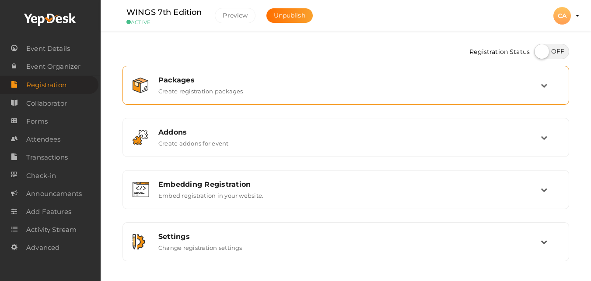
click at [400, 84] on div "Packages Create registration packages" at bounding box center [346, 85] width 389 height 19
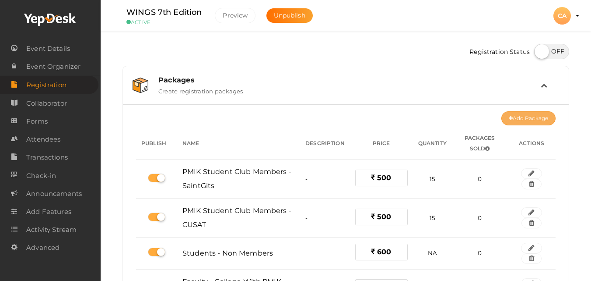
click at [530, 119] on button "Add Package" at bounding box center [529, 118] width 54 height 14
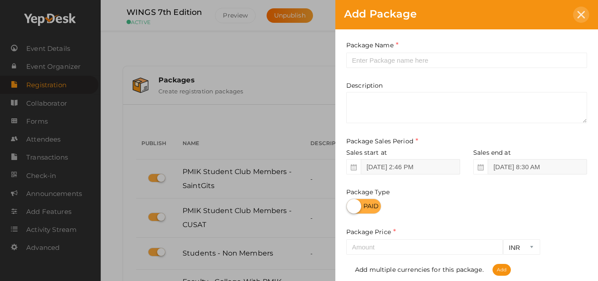
click at [586, 12] on div at bounding box center [581, 15] width 16 height 16
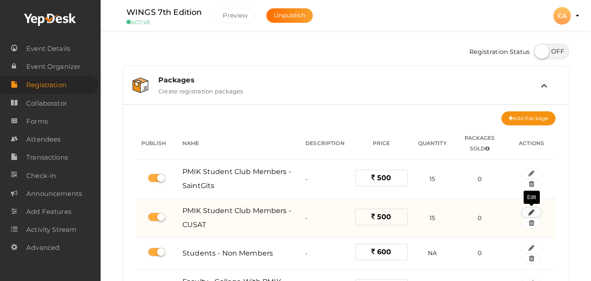
click at [532, 210] on icon "button" at bounding box center [532, 212] width 6 height 5
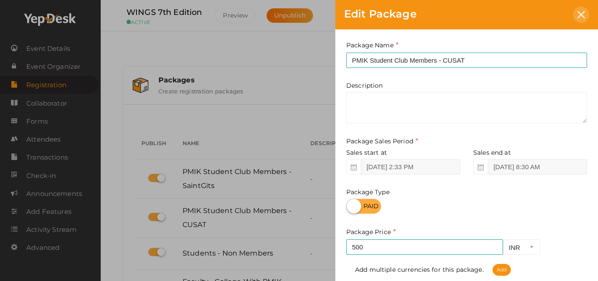
click at [580, 12] on icon at bounding box center [580, 14] width 7 height 7
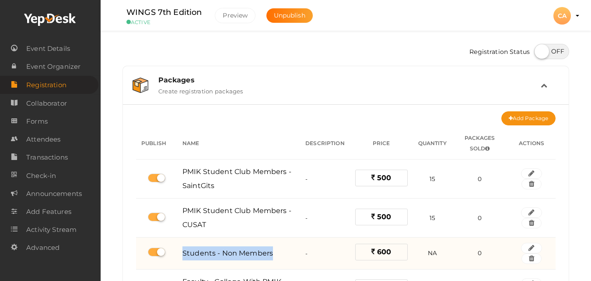
drag, startPoint x: 180, startPoint y: 252, endPoint x: 273, endPoint y: 260, distance: 93.1
click at [273, 260] on td "Students - Non Members" at bounding box center [238, 253] width 123 height 32
copy span "Students - Non Members"
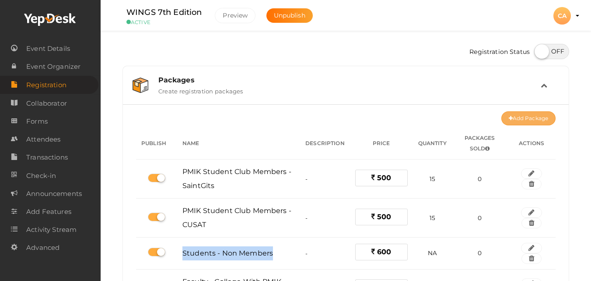
click at [538, 121] on button "Add Package" at bounding box center [529, 118] width 54 height 14
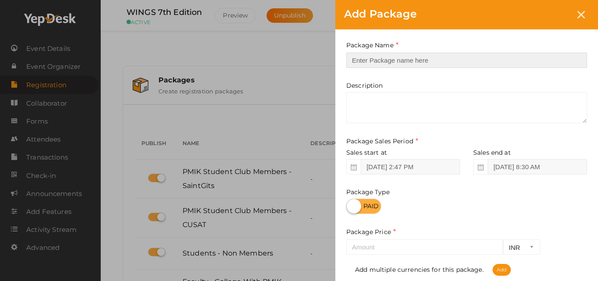
click at [491, 63] on input "text" at bounding box center [466, 60] width 241 height 15
paste input "Students - Non Members"
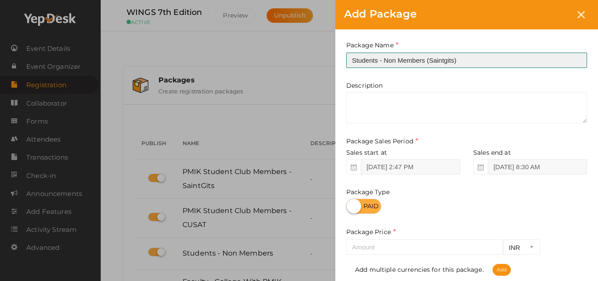
type input "Students - Non Members (Saintgits)"
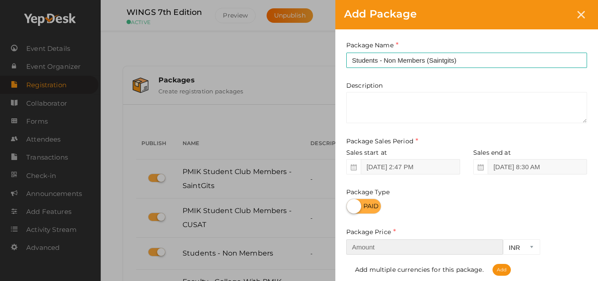
click at [374, 243] on input "number" at bounding box center [424, 246] width 157 height 15
type input "10"
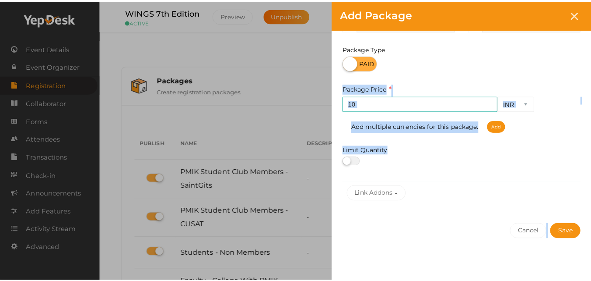
scroll to position [144, 0]
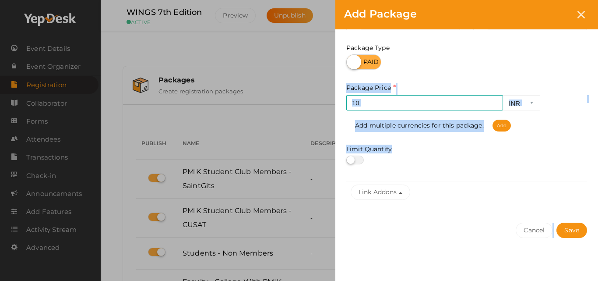
drag, startPoint x: 596, startPoint y: 204, endPoint x: 593, endPoint y: 277, distance: 73.2
click at [593, 277] on div "Package Name Students - Non Members (Saintgits) This field is Required. Package…" at bounding box center [466, 83] width 263 height 397
click at [573, 233] on button "Save" at bounding box center [571, 229] width 31 height 15
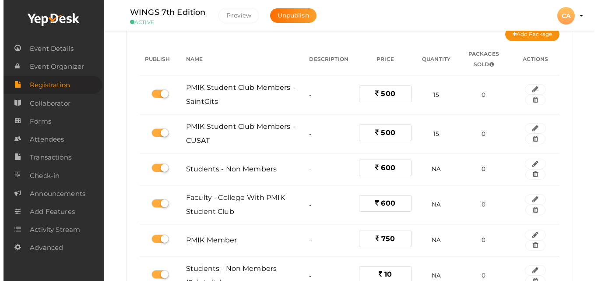
scroll to position [105, 0]
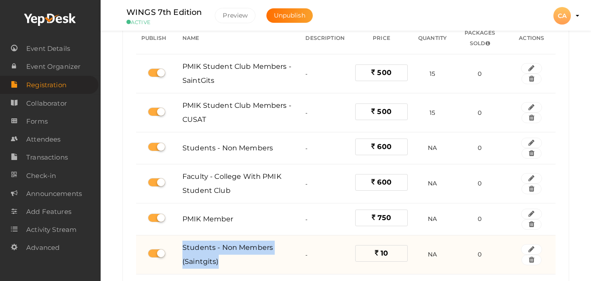
drag, startPoint x: 181, startPoint y: 247, endPoint x: 220, endPoint y: 264, distance: 42.5
click at [220, 264] on td "Students - Non Members (Saintgits)" at bounding box center [238, 254] width 123 height 39
copy span "Students - Non Members (Saintgits)"
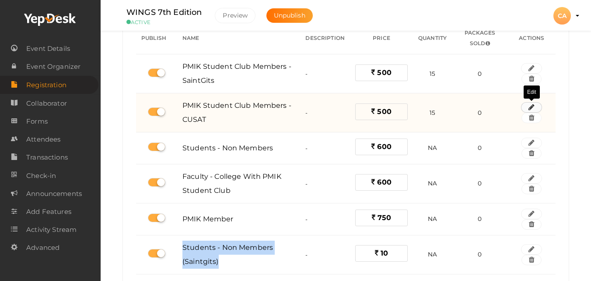
click at [534, 107] on icon "button" at bounding box center [532, 107] width 6 height 5
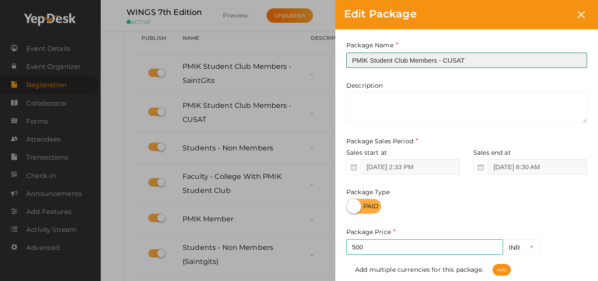
click at [488, 59] on input "PMIK Student Club Members - CUSAT" at bounding box center [466, 60] width 241 height 15
paste input "Students - Non Members (Saintgits)"
type input "Students - Non Members (Saintgits)"
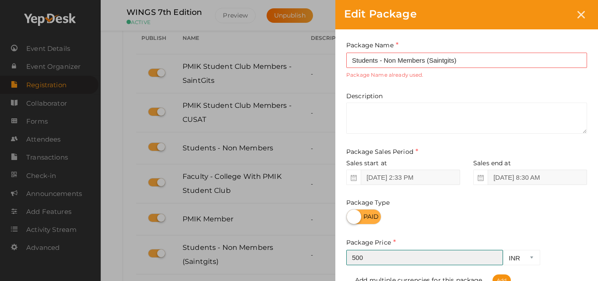
click at [440, 244] on div "Package Price 500 INR CAD USD Required. Add multiple currencies for this packag…" at bounding box center [466, 261] width 241 height 49
type input "600"
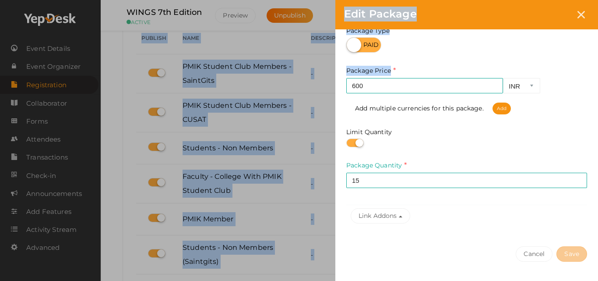
drag, startPoint x: 594, startPoint y: 242, endPoint x: 597, endPoint y: 281, distance: 38.6
click at [597, 176] on html "Discover Events How it works Powerful Registration / Ticketing Start selling yo…" at bounding box center [299, 35] width 598 height 281
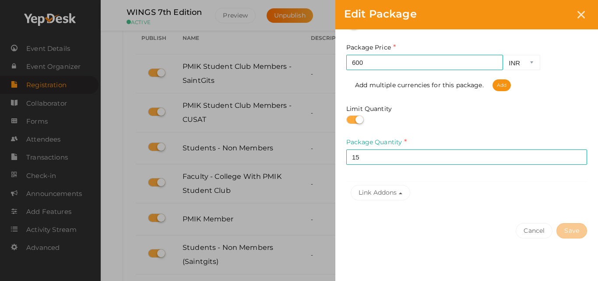
click at [460, 217] on div "Cancel Save" at bounding box center [466, 248] width 263 height 68
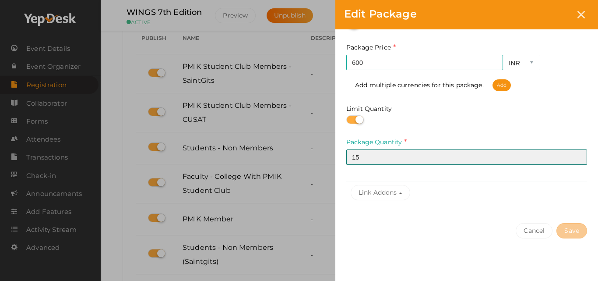
click at [423, 159] on input "15" at bounding box center [466, 156] width 241 height 15
type input "10"
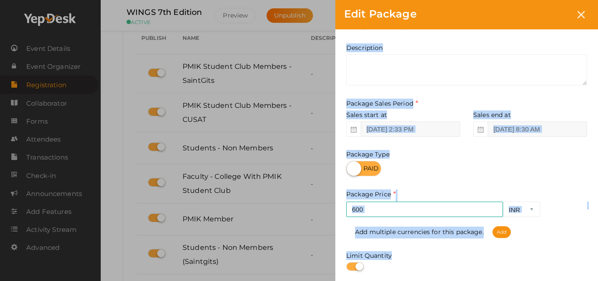
scroll to position [1, 0]
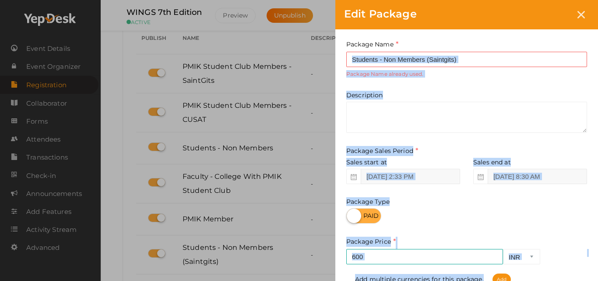
drag, startPoint x: 588, startPoint y: 127, endPoint x: 585, endPoint y: 34, distance: 92.8
click at [585, 34] on div "Package Name Students - Non Members (Saintgits) This field is Required. Package…" at bounding box center [466, 217] width 263 height 379
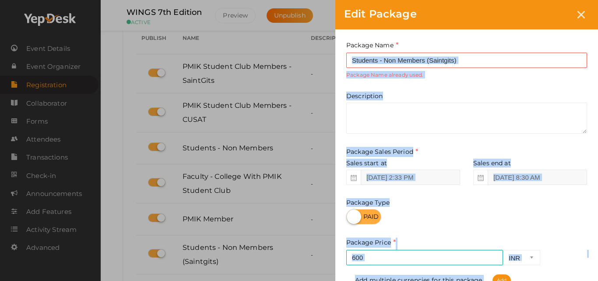
click at [551, 111] on textarea at bounding box center [466, 117] width 241 height 31
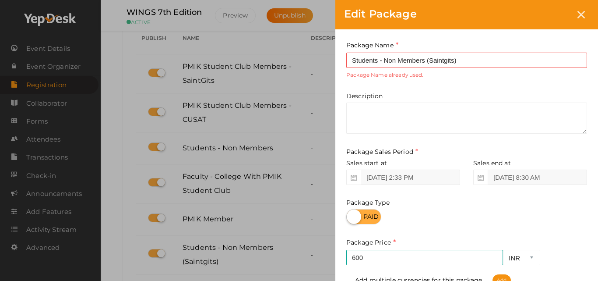
click at [281, 223] on div "Edit Package Package Name Students - Non Members (Saintgits) This field is Requ…" at bounding box center [299, 140] width 598 height 281
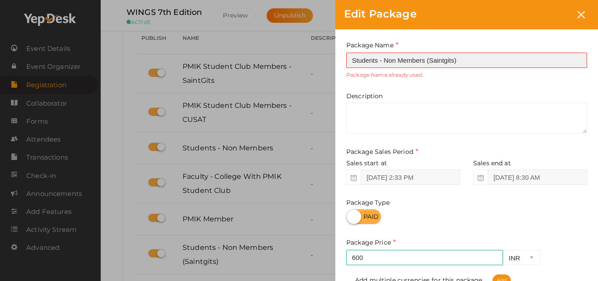
click at [522, 53] on input "Students - Non Members (Saintgits)" at bounding box center [466, 60] width 241 height 15
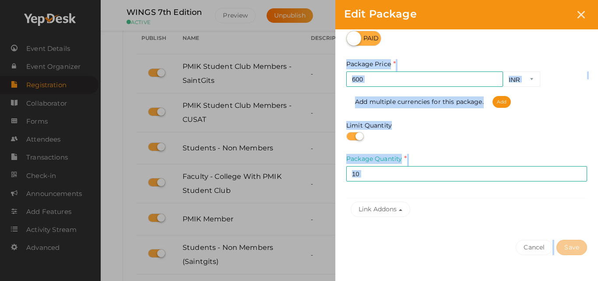
scroll to position [195, 0]
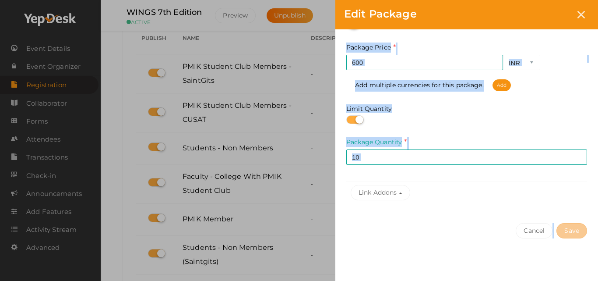
drag, startPoint x: 593, startPoint y: 161, endPoint x: 597, endPoint y: 278, distance: 116.9
click at [597, 278] on div "Package Name Students - Non Members (Saintgits) This field is Required. Package…" at bounding box center [466, 58] width 263 height 447
click at [473, 228] on div "Cancel Save" at bounding box center [466, 248] width 263 height 68
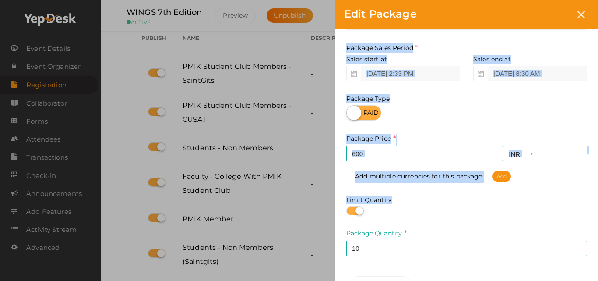
scroll to position [0, 0]
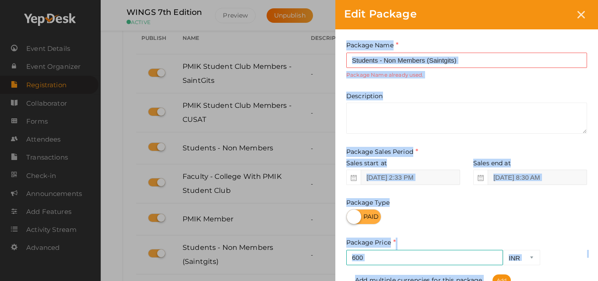
drag, startPoint x: 590, startPoint y: 122, endPoint x: 597, endPoint y: 21, distance: 100.9
click at [597, 21] on form "Edit Package Package Name Students - Non Members (Saintgits) This field is Requ…" at bounding box center [466, 141] width 263 height 282
click at [597, 81] on div "Package Name Students - Non Members (Saintgits) This field is Required. Package…" at bounding box center [466, 218] width 263 height 379
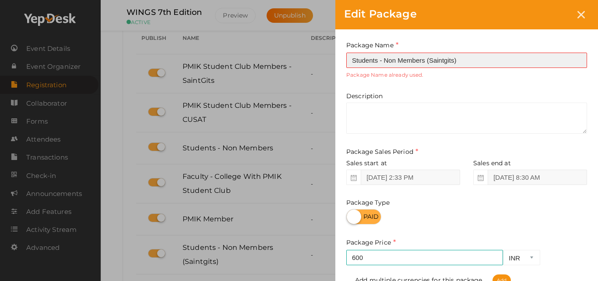
click at [508, 63] on input "Students - Non Members (Saintgits)" at bounding box center [466, 60] width 241 height 15
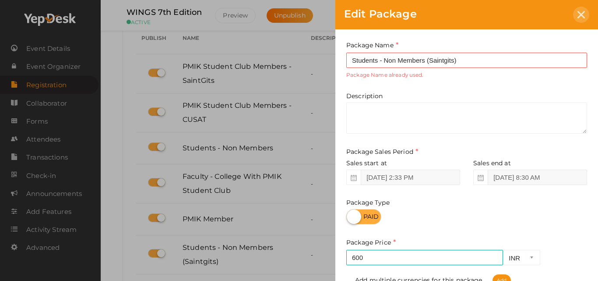
click at [586, 17] on div at bounding box center [581, 15] width 16 height 16
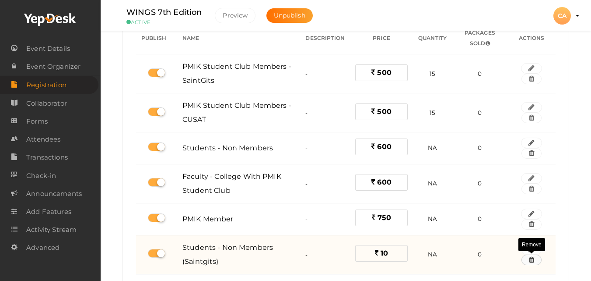
click at [532, 258] on icon "button" at bounding box center [531, 259] width 5 height 5
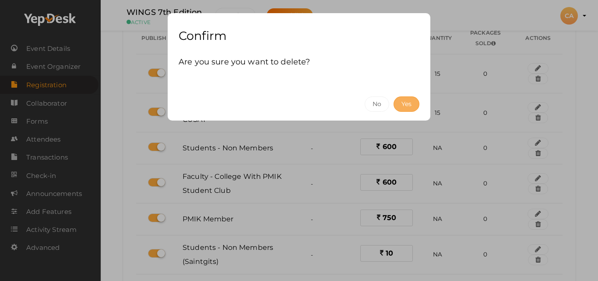
click at [410, 109] on button "Yes" at bounding box center [406, 103] width 26 height 15
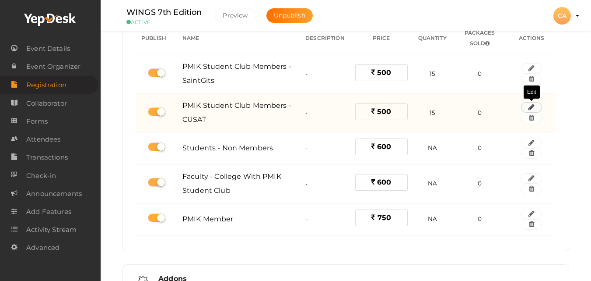
click at [529, 106] on icon "button" at bounding box center [532, 107] width 6 height 5
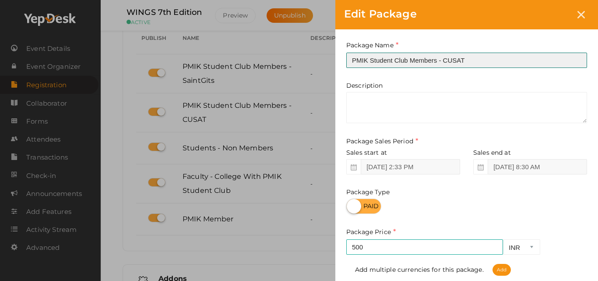
click at [510, 59] on input "PMIK Student Club Members - CUSAT" at bounding box center [466, 60] width 241 height 15
paste input "Students - Non Members (Saintgits)"
type input "Students - Non Members (Saintgits)"
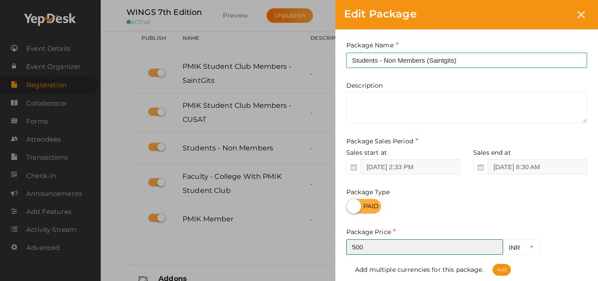
click at [409, 248] on input "500" at bounding box center [424, 246] width 157 height 15
type input "600"
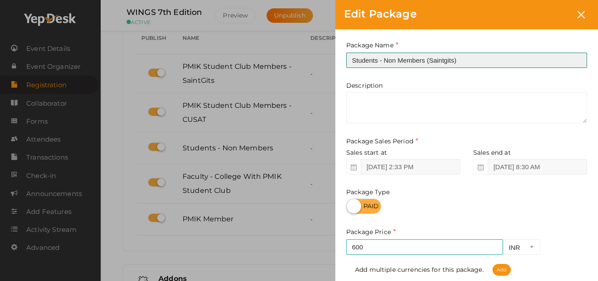
click at [427, 59] on input "Students - Non Members (Saintgits)" at bounding box center [466, 60] width 241 height 15
click at [385, 58] on input "Students - Non Members (Saintgits)" at bounding box center [466, 60] width 241 height 15
type input "Students (Non Members) & Academic Faculty (Saintgits)"
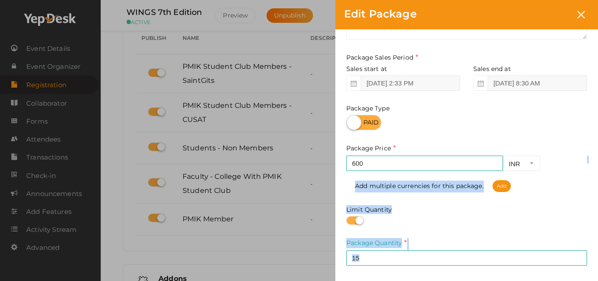
drag, startPoint x: 594, startPoint y: 249, endPoint x: 590, endPoint y: 276, distance: 27.9
click at [590, 276] on div "Package Name Students (Non Members) & Academic Faculty (Saintgits) This field i…" at bounding box center [466, 130] width 263 height 369
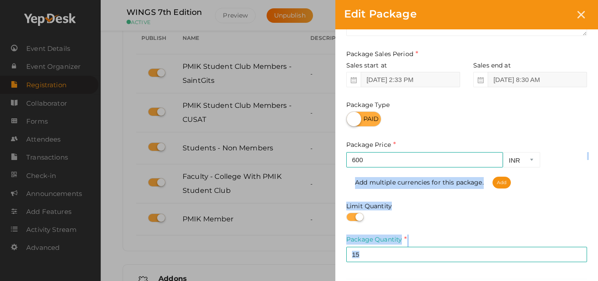
click at [473, 255] on input "15" at bounding box center [466, 253] width 241 height 15
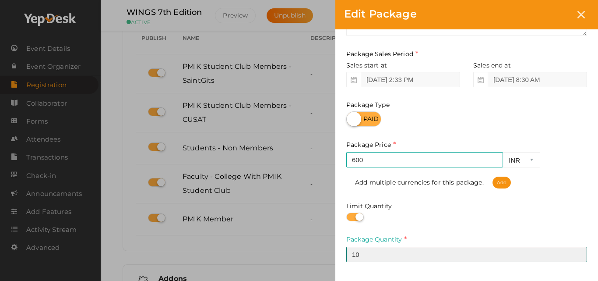
type input "10"
drag, startPoint x: 594, startPoint y: 258, endPoint x: 595, endPoint y: 281, distance: 22.8
click at [595, 176] on html "Discover Events How it works Powerful Registration / Ticketing Start selling yo…" at bounding box center [299, 35] width 598 height 281
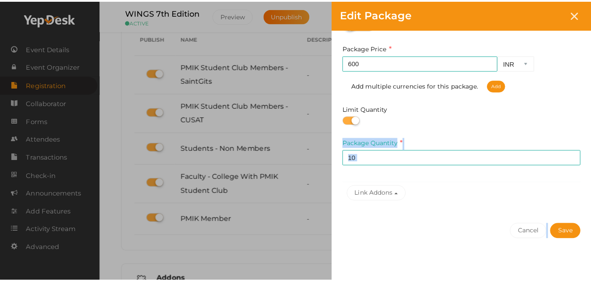
scroll to position [184, 0]
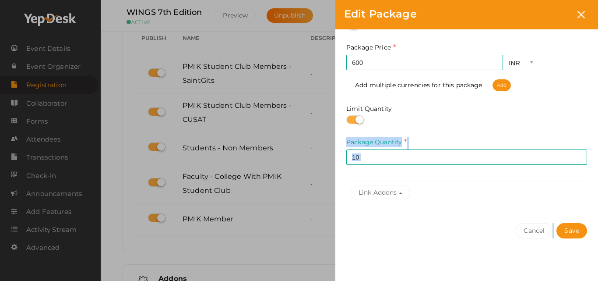
drag, startPoint x: 593, startPoint y: 217, endPoint x: 590, endPoint y: 273, distance: 56.5
click at [590, 273] on div "Package Name Students (Non Members) & Academic Faculty (Saintgits) This field i…" at bounding box center [466, 63] width 263 height 437
click at [569, 231] on button "Save" at bounding box center [571, 230] width 31 height 15
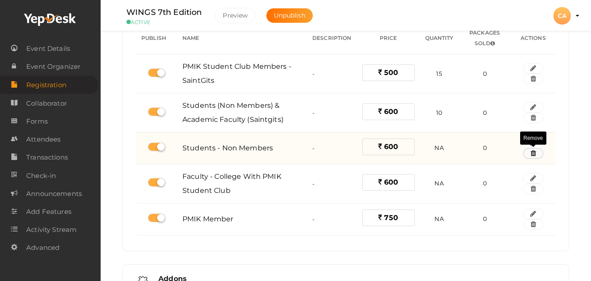
click at [532, 148] on button "button" at bounding box center [533, 153] width 20 height 11
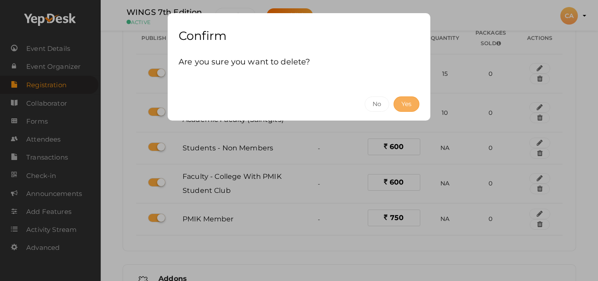
click at [407, 100] on button "Yes" at bounding box center [406, 103] width 26 height 15
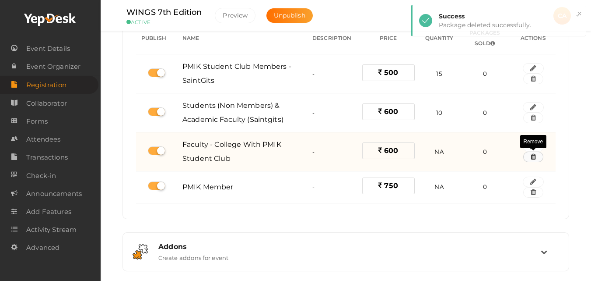
click at [536, 157] on icon "button" at bounding box center [533, 156] width 5 height 5
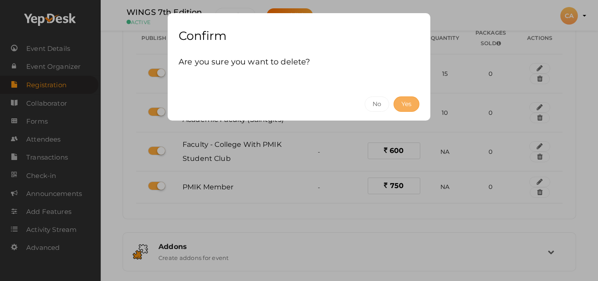
click at [412, 108] on button "Yes" at bounding box center [406, 103] width 26 height 15
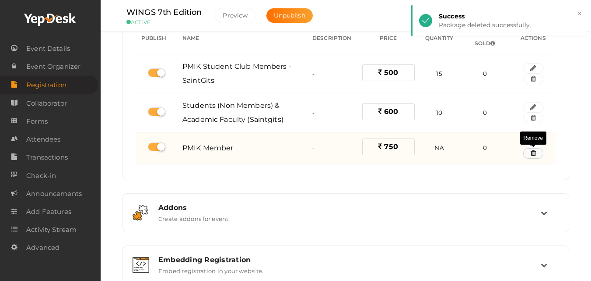
click at [537, 153] on button "button" at bounding box center [533, 153] width 20 height 11
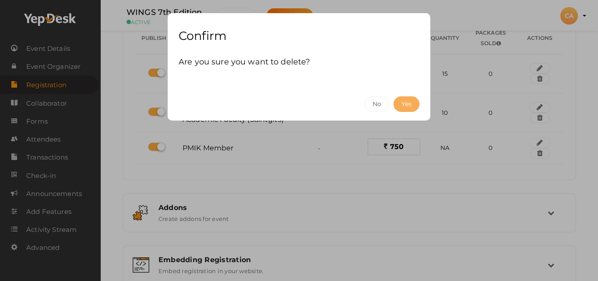
click at [418, 100] on button "Yes" at bounding box center [406, 103] width 26 height 15
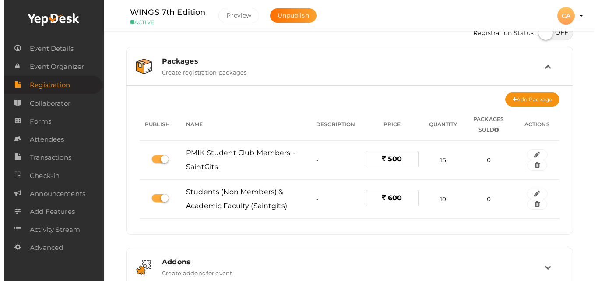
scroll to position [0, 0]
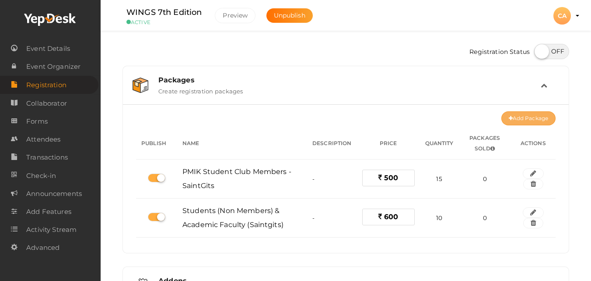
click at [528, 115] on button "Add Package" at bounding box center [529, 118] width 54 height 14
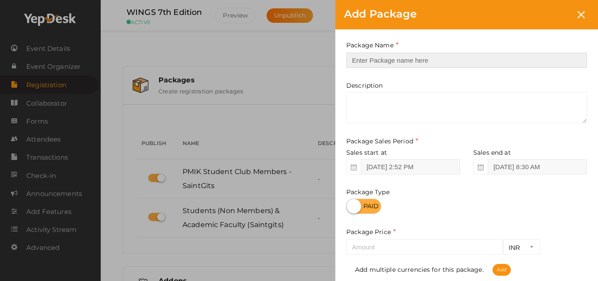
click at [409, 61] on input "text" at bounding box center [466, 60] width 241 height 15
paste input "PMIK Student Club Members - Musaliar College"
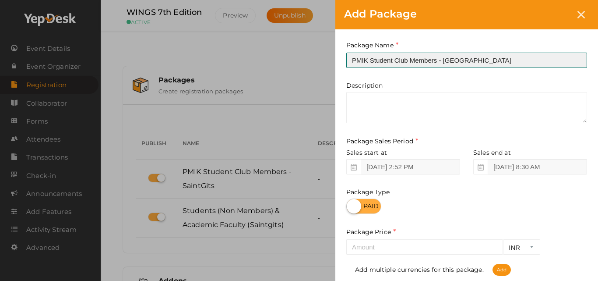
click at [466, 63] on input "PMIK Student Club Members - Musaliar College" at bounding box center [466, 60] width 241 height 15
type input "PMIK Student Club Members - [GEOGRAPHIC_DATA]"
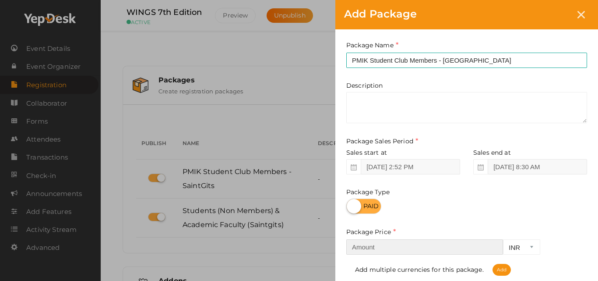
click at [388, 248] on input "number" at bounding box center [424, 246] width 157 height 15
type input "500"
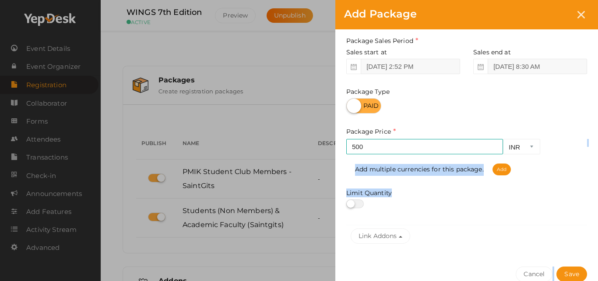
scroll to position [144, 0]
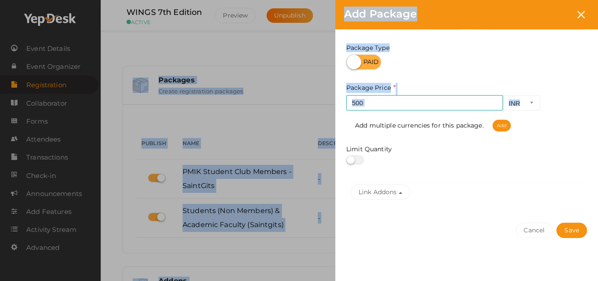
drag, startPoint x: 595, startPoint y: 245, endPoint x: 595, endPoint y: 281, distance: 35.9
click at [595, 280] on html "Discover Events How it works Powerful Registration / Ticketing Start selling yo…" at bounding box center [299, 140] width 598 height 281
click at [358, 157] on label at bounding box center [355, 159] width 18 height 9
click at [352, 157] on input "checkbox" at bounding box center [349, 160] width 6 height 6
checkbox input "true"
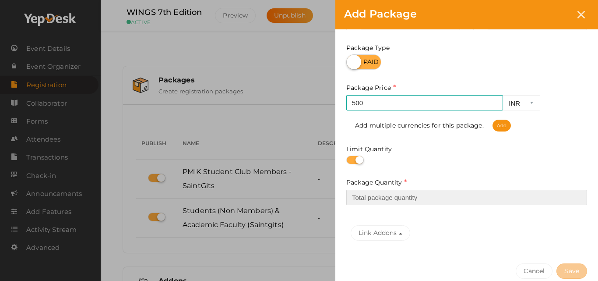
click at [370, 198] on input "number" at bounding box center [466, 197] width 241 height 15
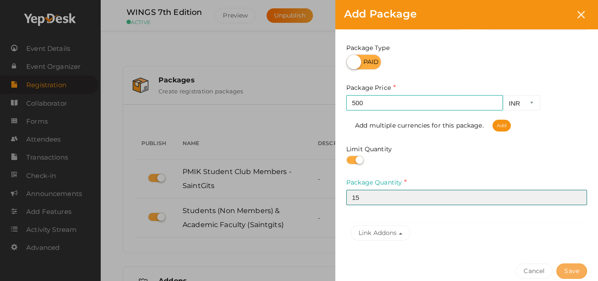
type input "15"
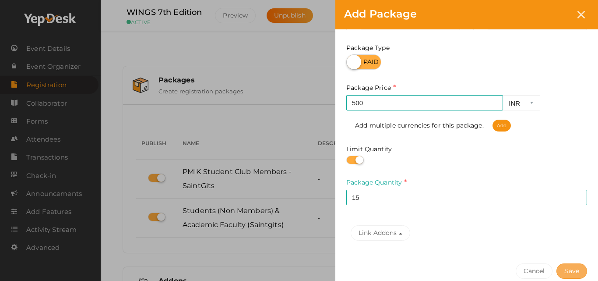
click at [576, 277] on button "Save" at bounding box center [571, 270] width 31 height 15
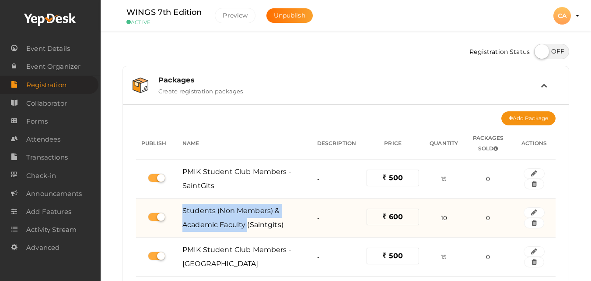
drag, startPoint x: 184, startPoint y: 209, endPoint x: 249, endPoint y: 225, distance: 66.7
click at [249, 225] on span "Students (Non Members) & Academic Faculty (Saintgits)" at bounding box center [233, 217] width 101 height 22
copy span "Students (Non Members) & Academic Faculty"
copy span "Students (Non Members) & Academic Faculty (Saintgits)"
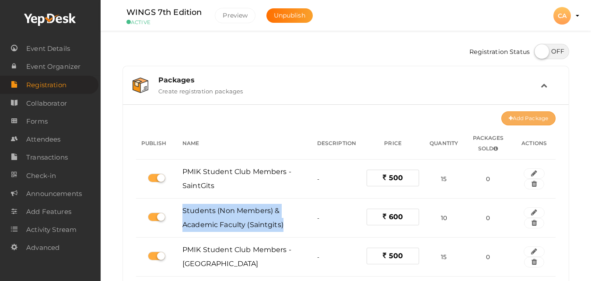
click at [537, 114] on button "Add Package" at bounding box center [529, 118] width 54 height 14
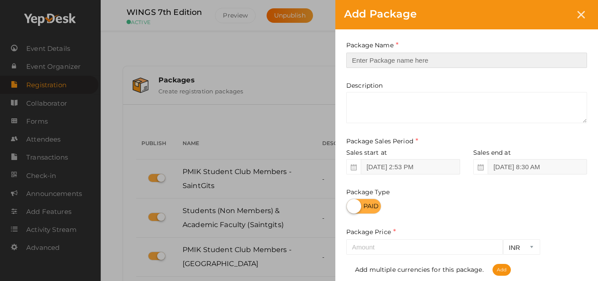
click at [435, 60] on input "text" at bounding box center [466, 60] width 241 height 15
paste input "Students (Non Members) & Academic Faculty (Saintgits)"
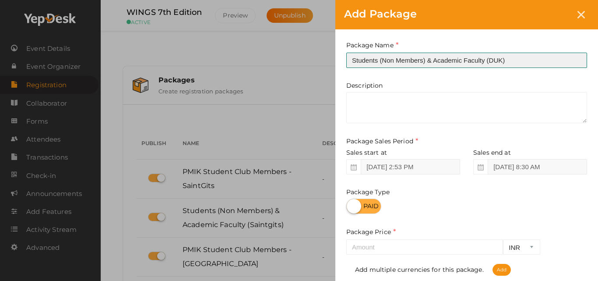
type input "Students (Non Members) & Academic Faculty (DUK)"
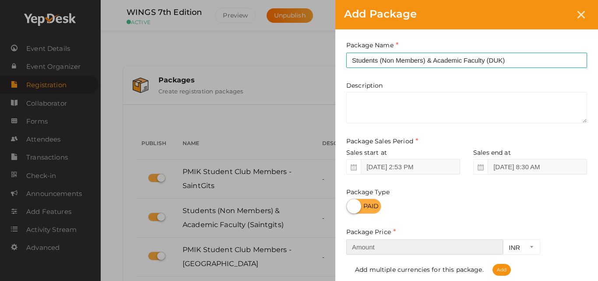
click at [380, 243] on input "number" at bounding box center [424, 246] width 157 height 15
type input "600"
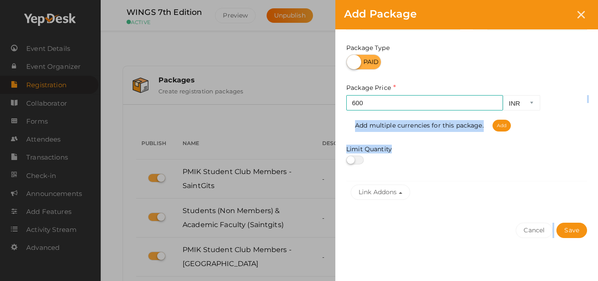
drag, startPoint x: 592, startPoint y: 253, endPoint x: 592, endPoint y: 279, distance: 25.4
click at [592, 279] on div "Package Name Students (Non Members) & Academic Faculty (DUK) This field is Requ…" at bounding box center [466, 83] width 263 height 397
click at [360, 162] on label at bounding box center [355, 159] width 18 height 9
click at [352, 162] on input "checkbox" at bounding box center [349, 160] width 6 height 6
checkbox input "true"
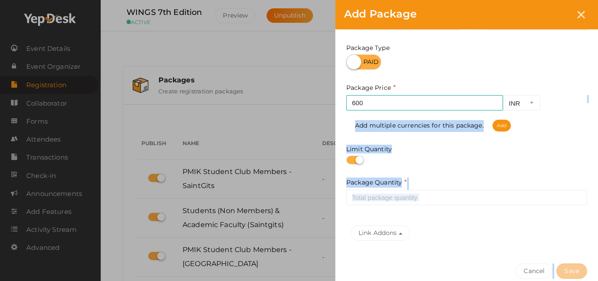
click at [369, 201] on input "number" at bounding box center [466, 197] width 241 height 15
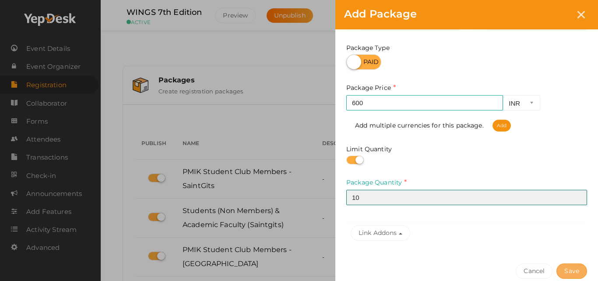
type input "10"
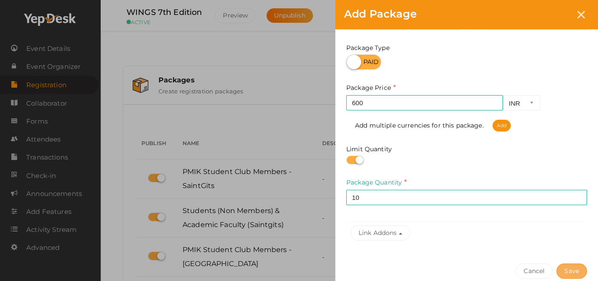
click at [569, 275] on button "Save" at bounding box center [571, 270] width 31 height 15
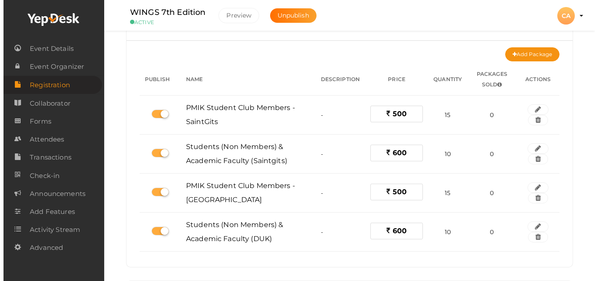
scroll to position [64, 0]
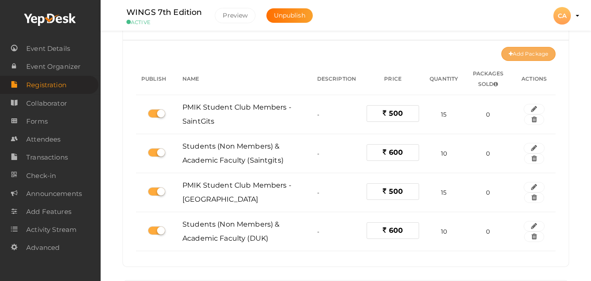
click at [518, 57] on button "Add Package" at bounding box center [529, 54] width 54 height 14
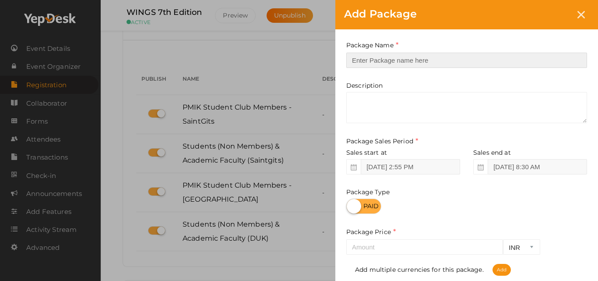
click at [500, 67] on input "text" at bounding box center [466, 60] width 241 height 15
type input "PMIK Member"
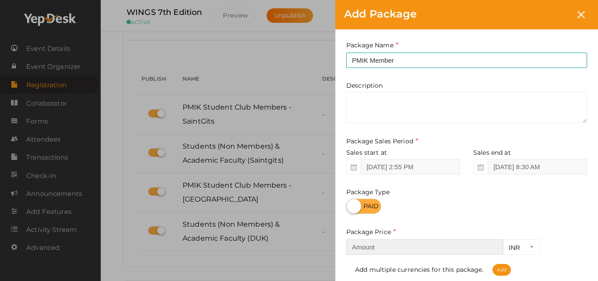
click at [360, 249] on input "number" at bounding box center [424, 246] width 157 height 15
type input "750"
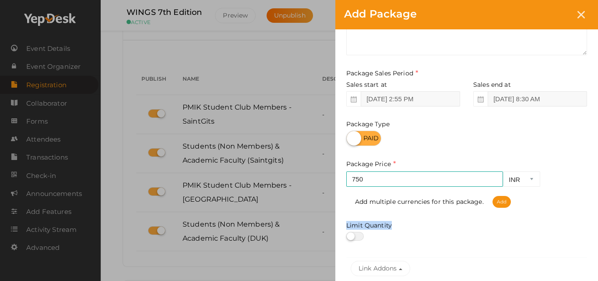
scroll to position [144, 0]
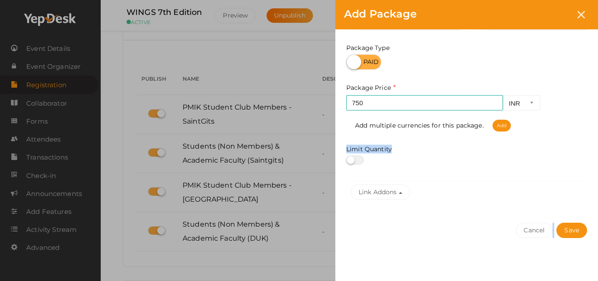
drag, startPoint x: 596, startPoint y: 270, endPoint x: 596, endPoint y: 280, distance: 10.1
click at [596, 280] on div "Package Name PMIK Member This field is Required. Package Name already used. Des…" at bounding box center [466, 83] width 263 height 397
click at [358, 159] on label at bounding box center [355, 159] width 18 height 9
click at [352, 159] on input "checkbox" at bounding box center [349, 160] width 6 height 6
checkbox input "true"
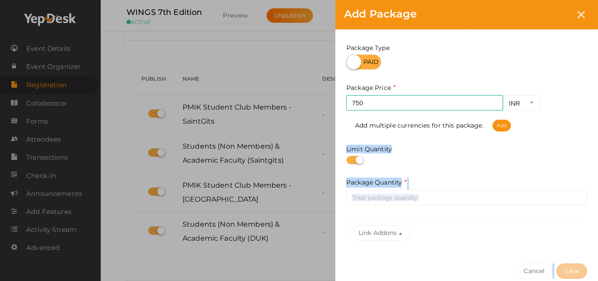
click at [447, 170] on div "Package Name PMIK Member This field is Required. Package Name already used. Des…" at bounding box center [466, 69] width 263 height 369
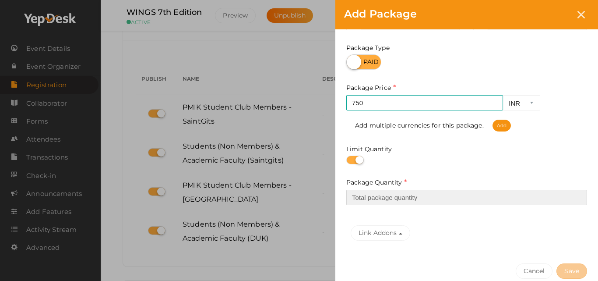
click at [432, 201] on input "number" at bounding box center [466, 197] width 241 height 15
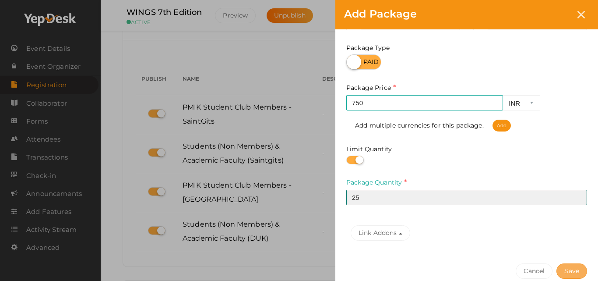
type input "25"
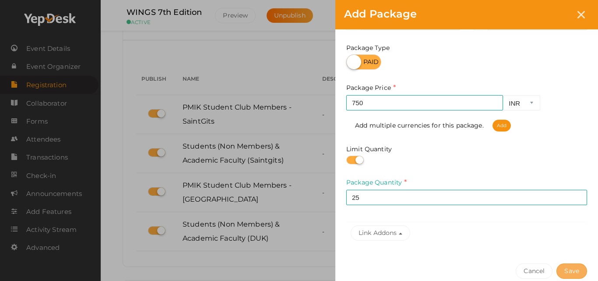
click at [575, 274] on button "Save" at bounding box center [571, 270] width 31 height 15
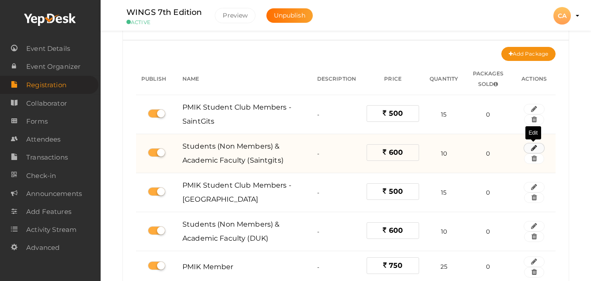
click at [531, 149] on icon "button" at bounding box center [534, 147] width 6 height 5
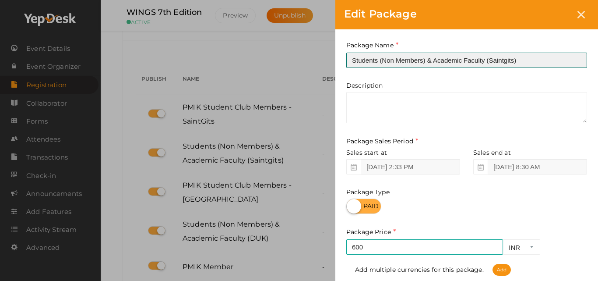
click at [465, 61] on input "Students (Non Members) & Academic Faculty (Saintgits)" at bounding box center [466, 60] width 241 height 15
type input "Students (Non Members) & Academic Forum Faculty (Saintgits)"
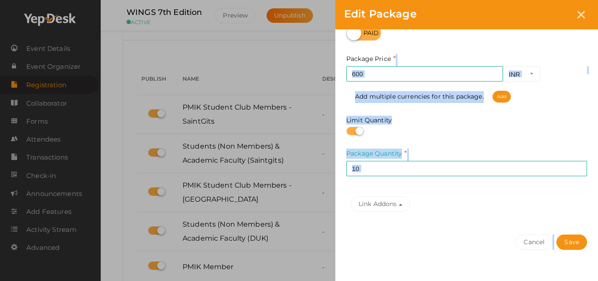
drag, startPoint x: 592, startPoint y: 235, endPoint x: 590, endPoint y: 279, distance: 43.8
click at [590, 279] on div "Package Name Students (Non Members) & Academic Forum Faculty (Saintgits) This f…" at bounding box center [466, 74] width 263 height 437
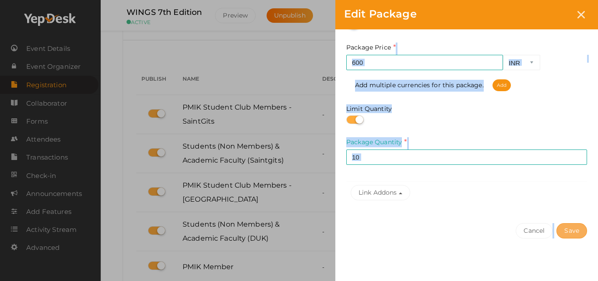
click at [569, 228] on button "Save" at bounding box center [571, 230] width 31 height 15
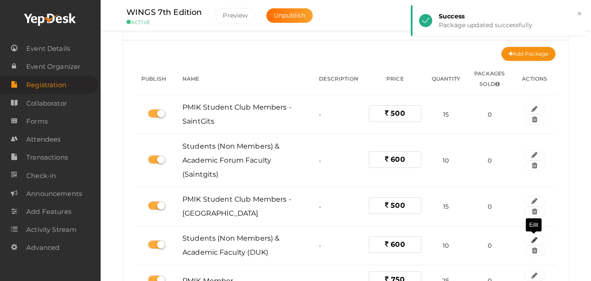
click at [534, 240] on icon "button" at bounding box center [535, 239] width 6 height 5
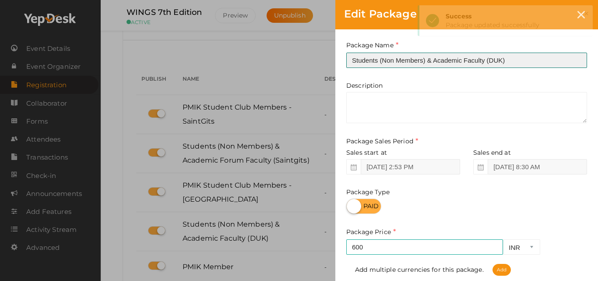
click at [465, 63] on input "Students (Non Members) & Academic Faculty (DUK)" at bounding box center [466, 60] width 241 height 15
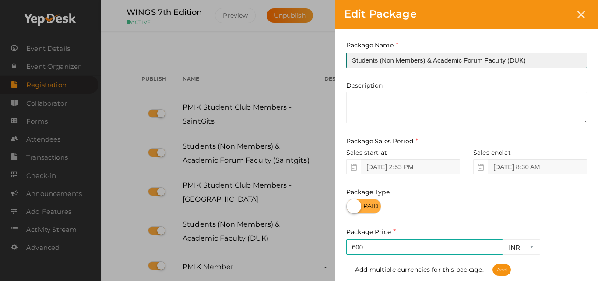
type input "Students (Non Members) & Academic Forum Faculty (DUK)"
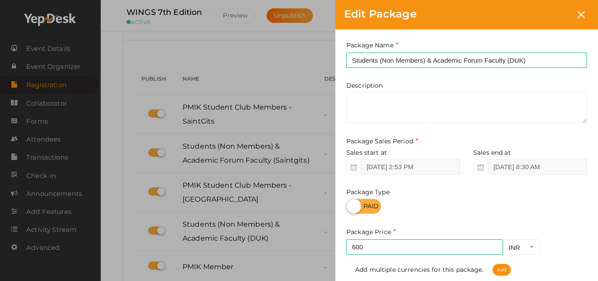
scroll to position [35, 0]
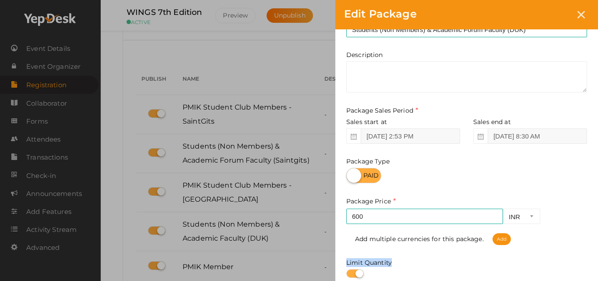
drag, startPoint x: 589, startPoint y: 267, endPoint x: 589, endPoint y: 276, distance: 9.6
click at [589, 276] on div "Package Name Students (Non Members) & Academic Forum Faculty (DUK) This field i…" at bounding box center [466, 183] width 263 height 369
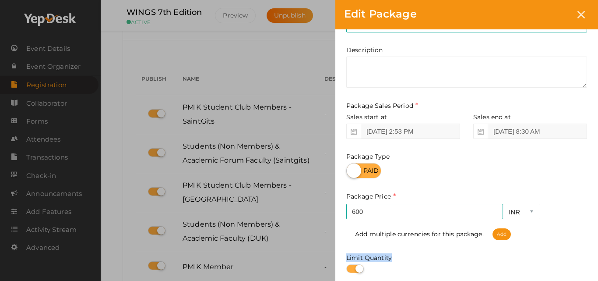
click at [586, 255] on div "Limit Quantity" at bounding box center [466, 263] width 241 height 20
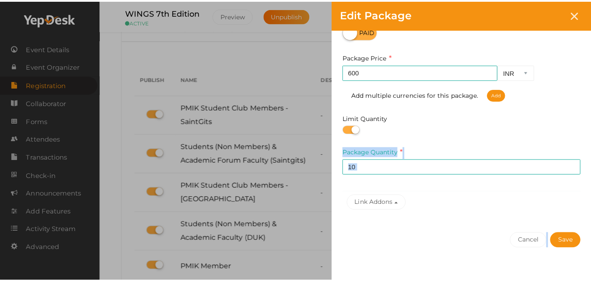
scroll to position [184, 0]
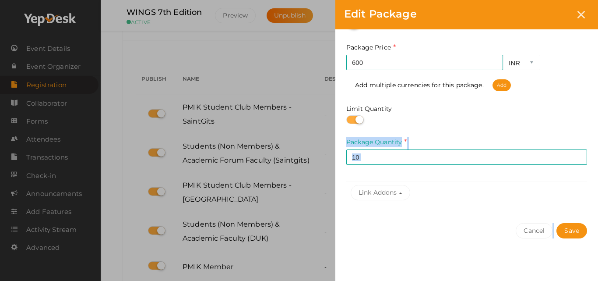
drag, startPoint x: 586, startPoint y: 255, endPoint x: 591, endPoint y: 278, distance: 23.6
click at [591, 278] on div "Package Name Students (Non Members) & Academic Forum Faculty (DUK) This field i…" at bounding box center [466, 63] width 263 height 437
click at [576, 226] on button "Save" at bounding box center [571, 230] width 31 height 15
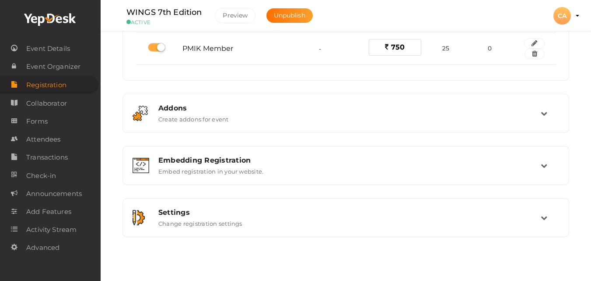
scroll to position [51, 0]
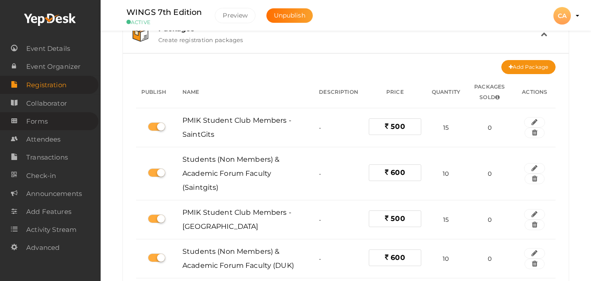
click at [40, 126] on span "Forms" at bounding box center [36, 121] width 21 height 18
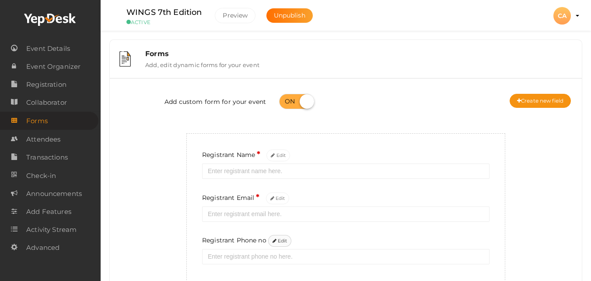
click at [281, 244] on button "Edit" at bounding box center [280, 241] width 24 height 12
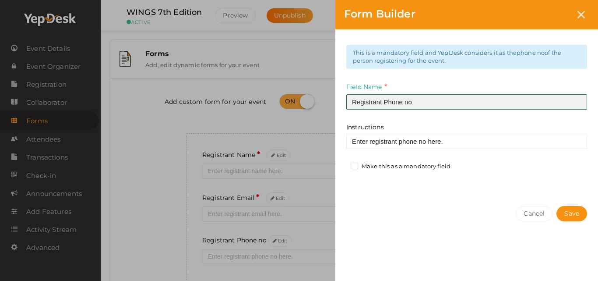
click at [420, 103] on input "Registrant Phone no" at bounding box center [466, 101] width 241 height 15
paste input "(Whatsapp)"
type input "Registrant Phone no (Whatsapp)"
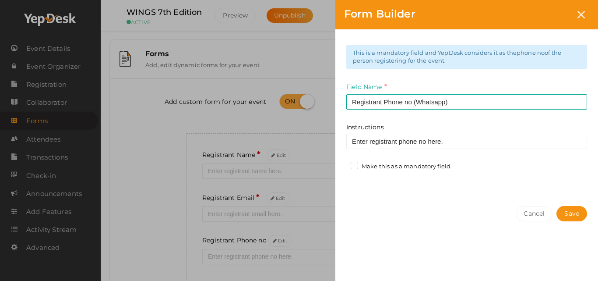
click at [372, 161] on div "This is a mandatory field and YepDesk considers it as the phone no of the perso…" at bounding box center [466, 113] width 263 height 168
click at [371, 169] on label "Make this as a mandatory field." at bounding box center [401, 166] width 101 height 9
click at [342, 164] on input "Make this as a mandatory field." at bounding box center [342, 164] width 0 height 0
click at [565, 215] on button "Save" at bounding box center [571, 213] width 31 height 15
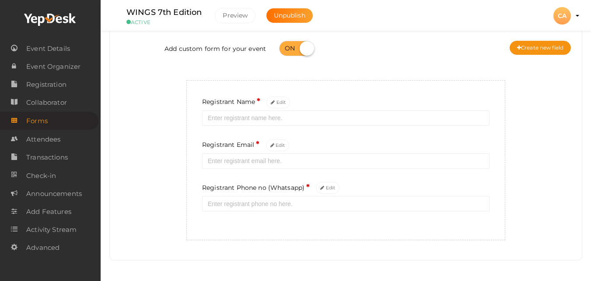
scroll to position [54, 0]
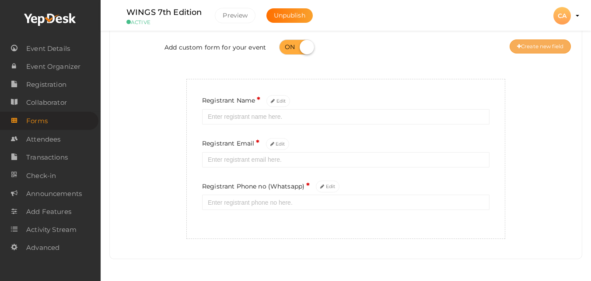
click at [535, 42] on button "Create new field" at bounding box center [540, 46] width 61 height 14
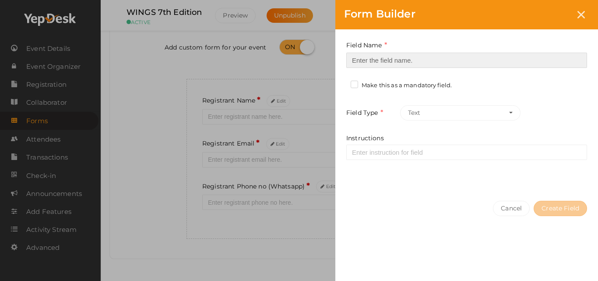
click at [400, 55] on input at bounding box center [466, 60] width 241 height 15
paste input "College Name / Organization Name"
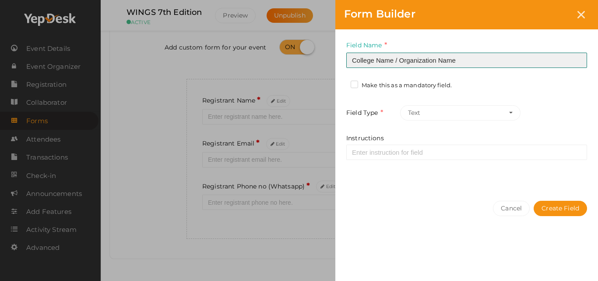
type input "College Name / Organization Name"
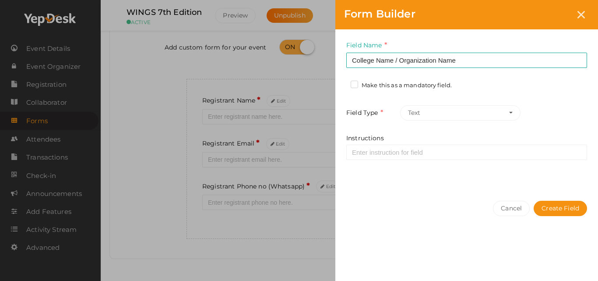
click at [393, 87] on label "Make this as a mandatory field." at bounding box center [401, 85] width 101 height 9
click at [342, 83] on input "Make this as a mandatory field." at bounding box center [342, 83] width 0 height 0
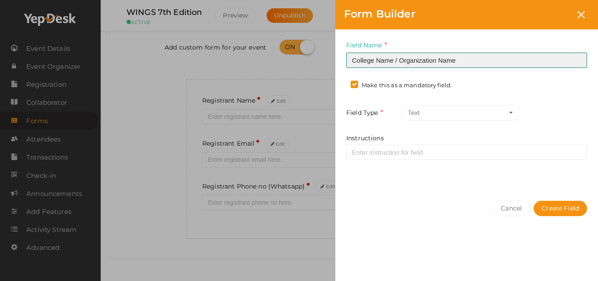
click at [374, 60] on input "College Name / Organization Name" at bounding box center [466, 60] width 241 height 15
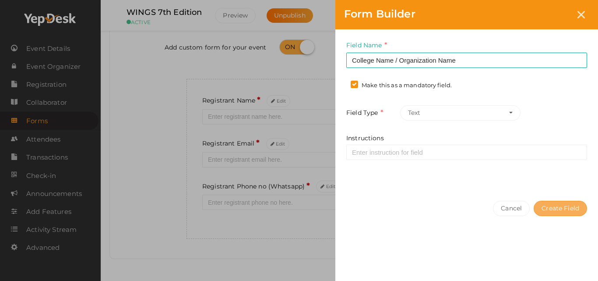
click at [569, 207] on button "Create Field" at bounding box center [560, 207] width 53 height 15
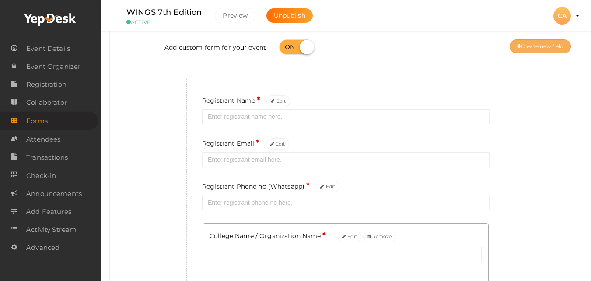
click at [522, 45] on button "Create new field" at bounding box center [540, 46] width 61 height 14
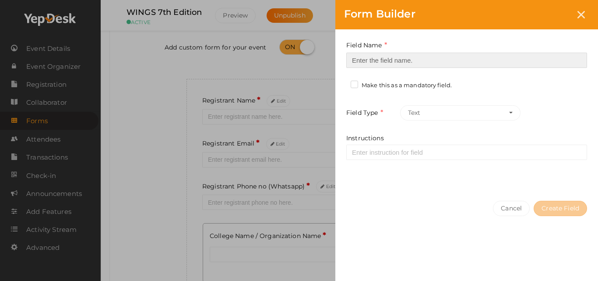
click at [501, 63] on input at bounding box center [466, 60] width 241 height 15
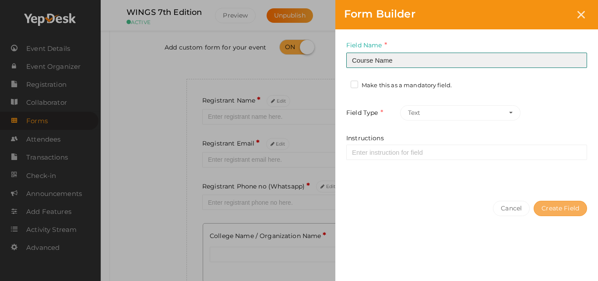
type input "Course Name"
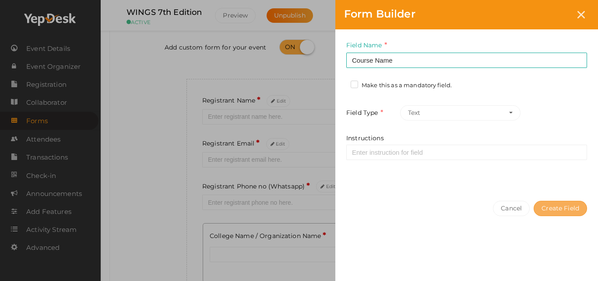
click at [559, 207] on button "Create Field" at bounding box center [560, 207] width 53 height 15
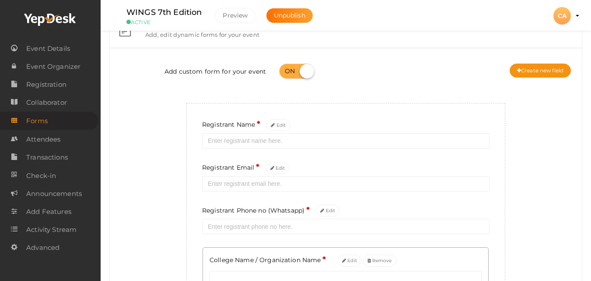
scroll to position [0, 0]
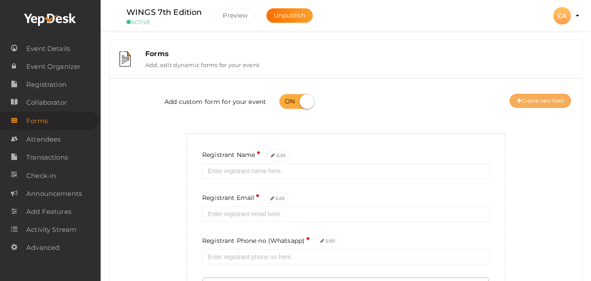
click at [535, 100] on button "Create new field" at bounding box center [540, 101] width 61 height 14
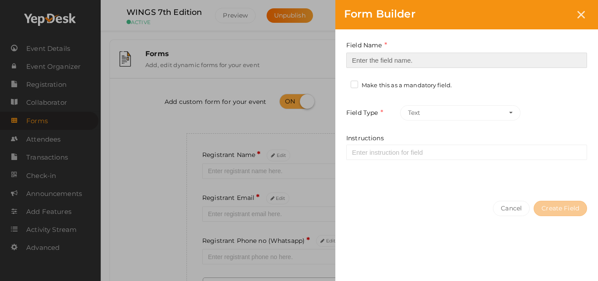
click at [386, 54] on input at bounding box center [466, 60] width 241 height 15
paste input "Are you a PMI Kerala Chapter/ Student Club Member?"
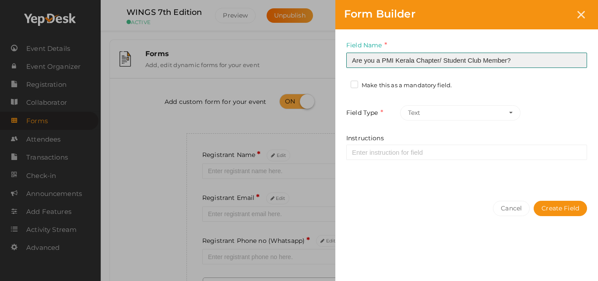
type input "Are you a PMI Kerala Chapter/ Student Club Member?"
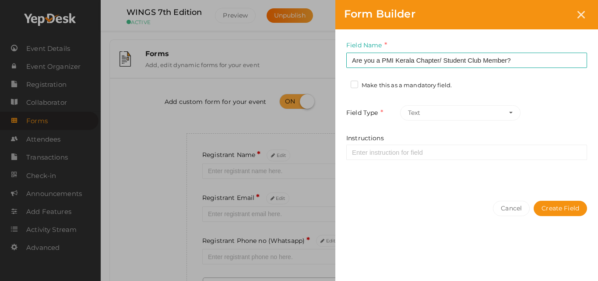
click at [444, 84] on label "Make this as a mandatory field." at bounding box center [401, 85] width 101 height 9
click at [342, 83] on input "Make this as a mandatory field." at bounding box center [342, 83] width 0 height 0
click at [508, 108] on button "Text" at bounding box center [460, 112] width 120 height 15
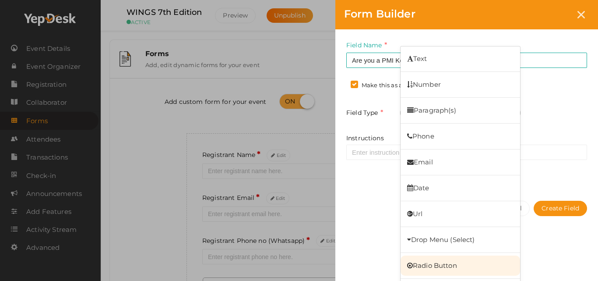
click at [440, 260] on link "Radio Button" at bounding box center [459, 265] width 119 height 20
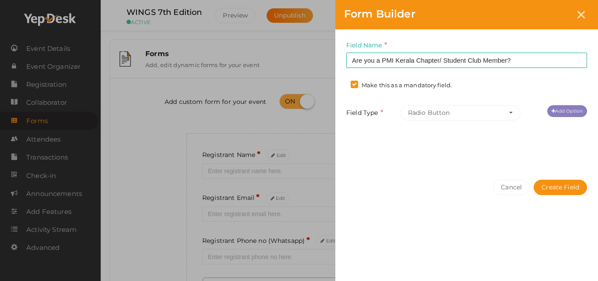
click at [579, 112] on link "Add Option" at bounding box center [567, 111] width 40 height 12
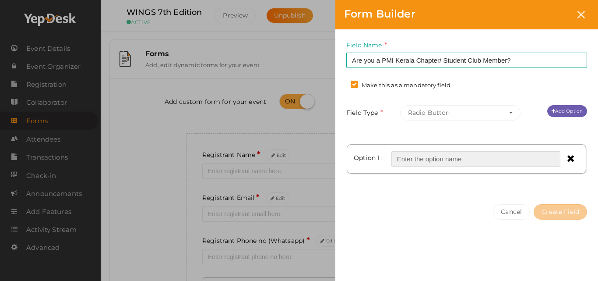
click at [499, 155] on input "text" at bounding box center [475, 158] width 169 height 15
type input "Yes"
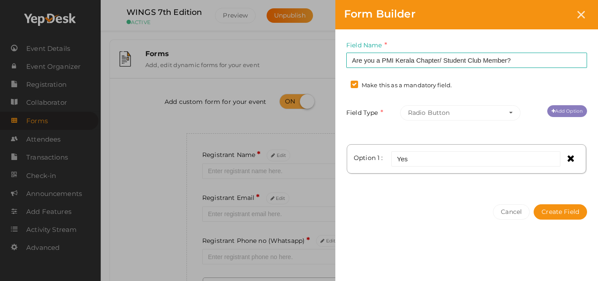
click at [559, 114] on link "Add Option" at bounding box center [567, 111] width 40 height 12
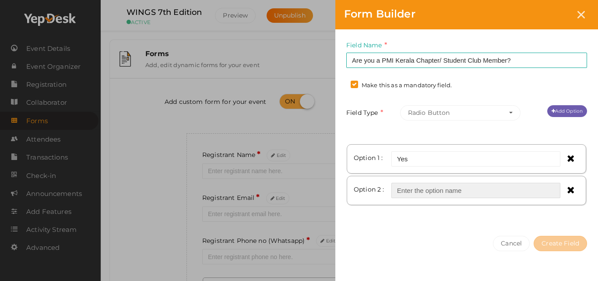
click at [450, 192] on input "text" at bounding box center [475, 190] width 169 height 15
type input "No"
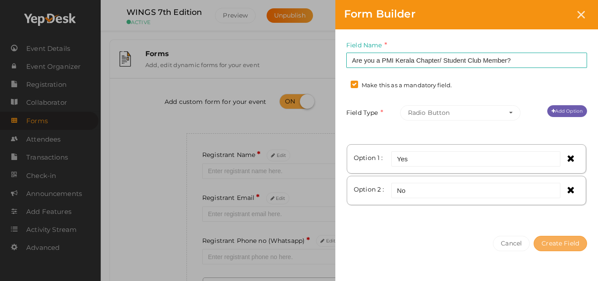
click at [566, 242] on button "Create Field" at bounding box center [560, 242] width 53 height 15
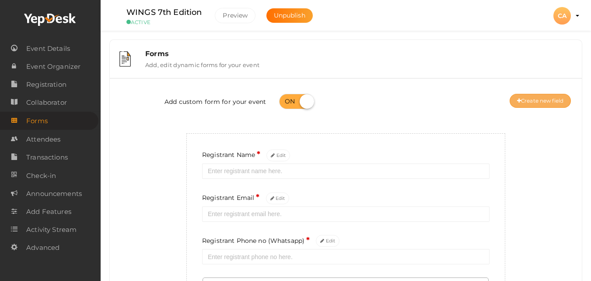
click at [551, 97] on button "Create new field" at bounding box center [540, 101] width 61 height 14
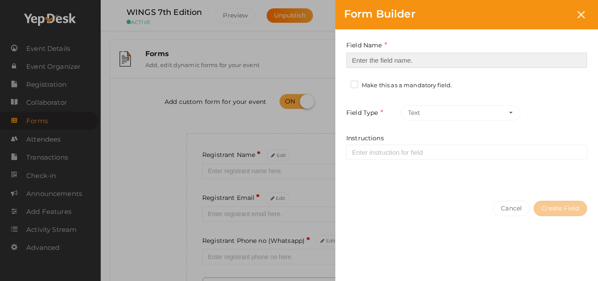
click at [385, 57] on input at bounding box center [466, 60] width 241 height 15
paste input "If yes, please provide the Member ID"
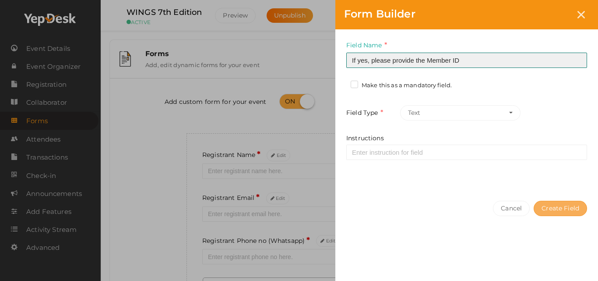
type input "If yes, please provide the Member ID"
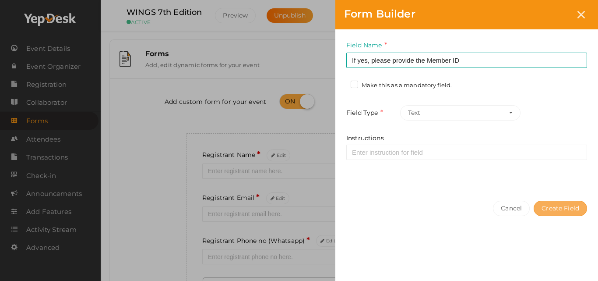
click at [576, 209] on button "Create Field" at bounding box center [560, 207] width 53 height 15
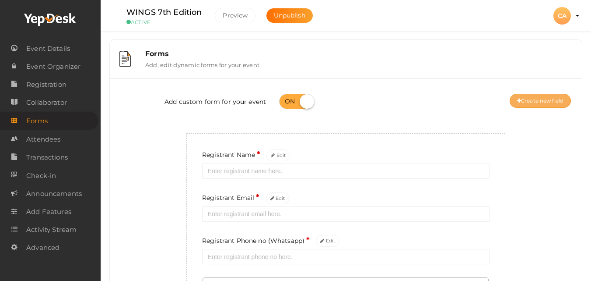
click at [560, 107] on button "Create new field" at bounding box center [540, 101] width 61 height 14
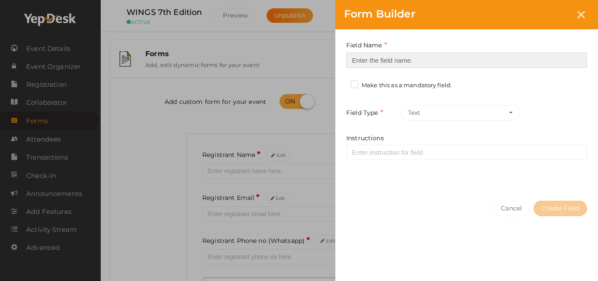
click at [519, 60] on input at bounding box center [466, 60] width 241 height 15
paste input "Linkedin Profile"
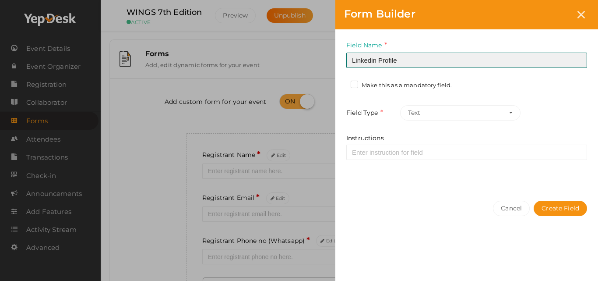
type input "Linkedin Profile"
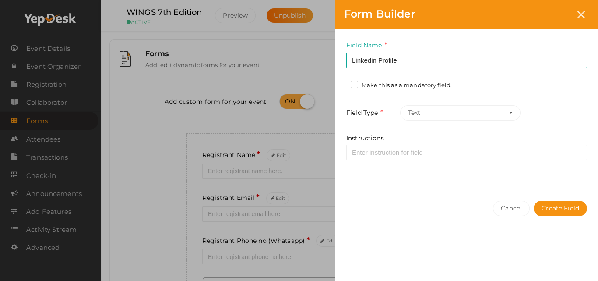
click at [417, 83] on label "Make this as a mandatory field." at bounding box center [401, 85] width 101 height 9
click at [342, 83] on input "Make this as a mandatory field." at bounding box center [342, 83] width 0 height 0
click at [547, 211] on button "Create Field" at bounding box center [560, 207] width 53 height 15
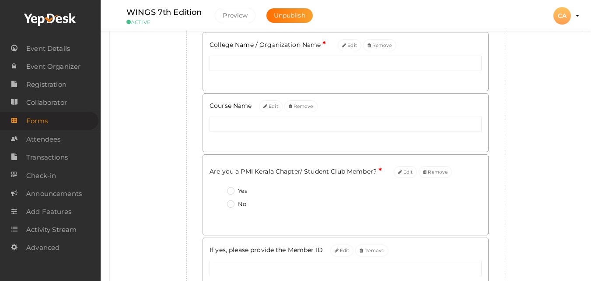
scroll to position [382, 0]
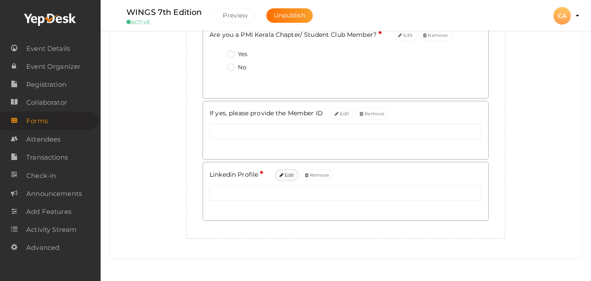
click at [286, 177] on button "Edit" at bounding box center [287, 175] width 24 height 12
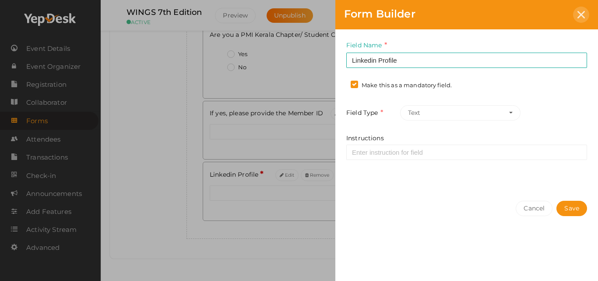
click at [581, 7] on div at bounding box center [581, 15] width 16 height 16
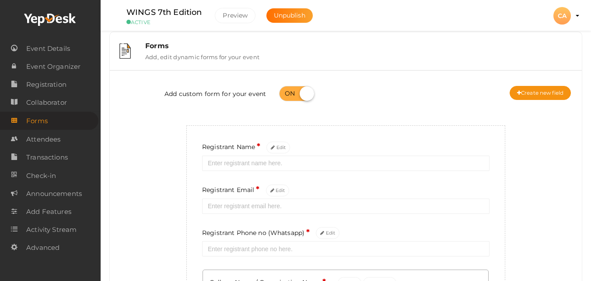
scroll to position [0, 0]
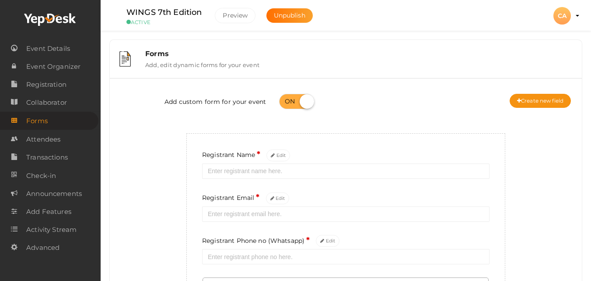
click at [565, 15] on div "CA" at bounding box center [563, 16] width 18 height 18
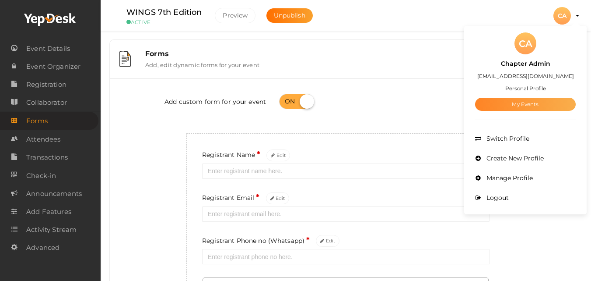
click at [535, 105] on link "My Events" at bounding box center [525, 104] width 101 height 13
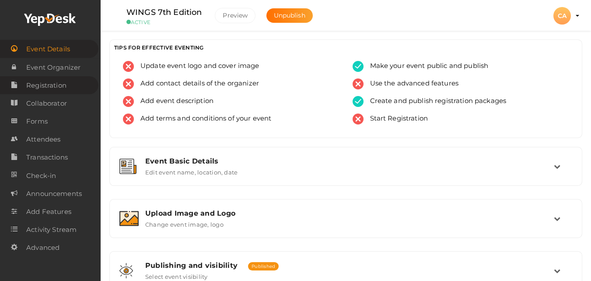
click at [51, 90] on span "Registration" at bounding box center [46, 86] width 40 height 18
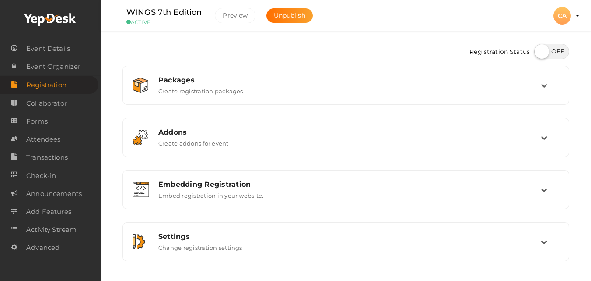
click at [562, 52] on label at bounding box center [551, 51] width 35 height 15
click at [540, 51] on input "checkbox" at bounding box center [537, 49] width 6 height 6
checkbox input "true"
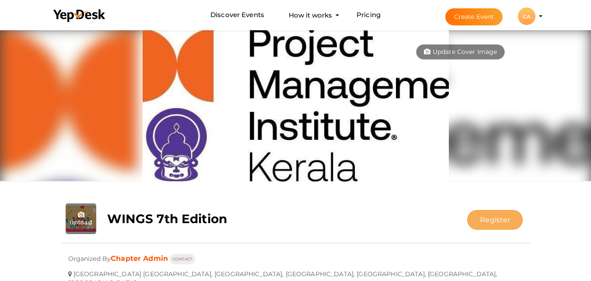
click at [510, 218] on button "Register" at bounding box center [495, 220] width 56 height 20
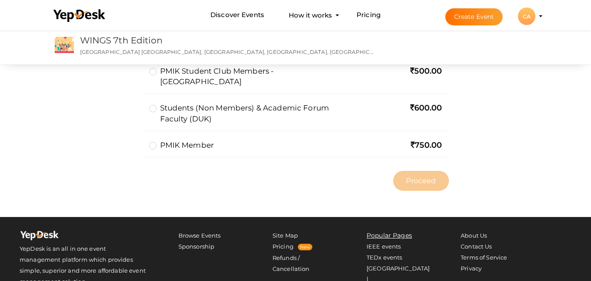
scroll to position [228, 0]
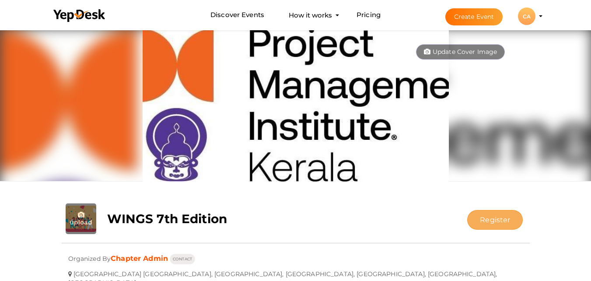
click at [509, 222] on button "Register" at bounding box center [495, 220] width 56 height 20
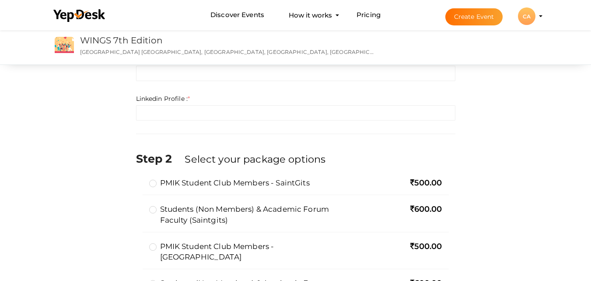
scroll to position [53, 0]
